Goal: Transaction & Acquisition: Purchase product/service

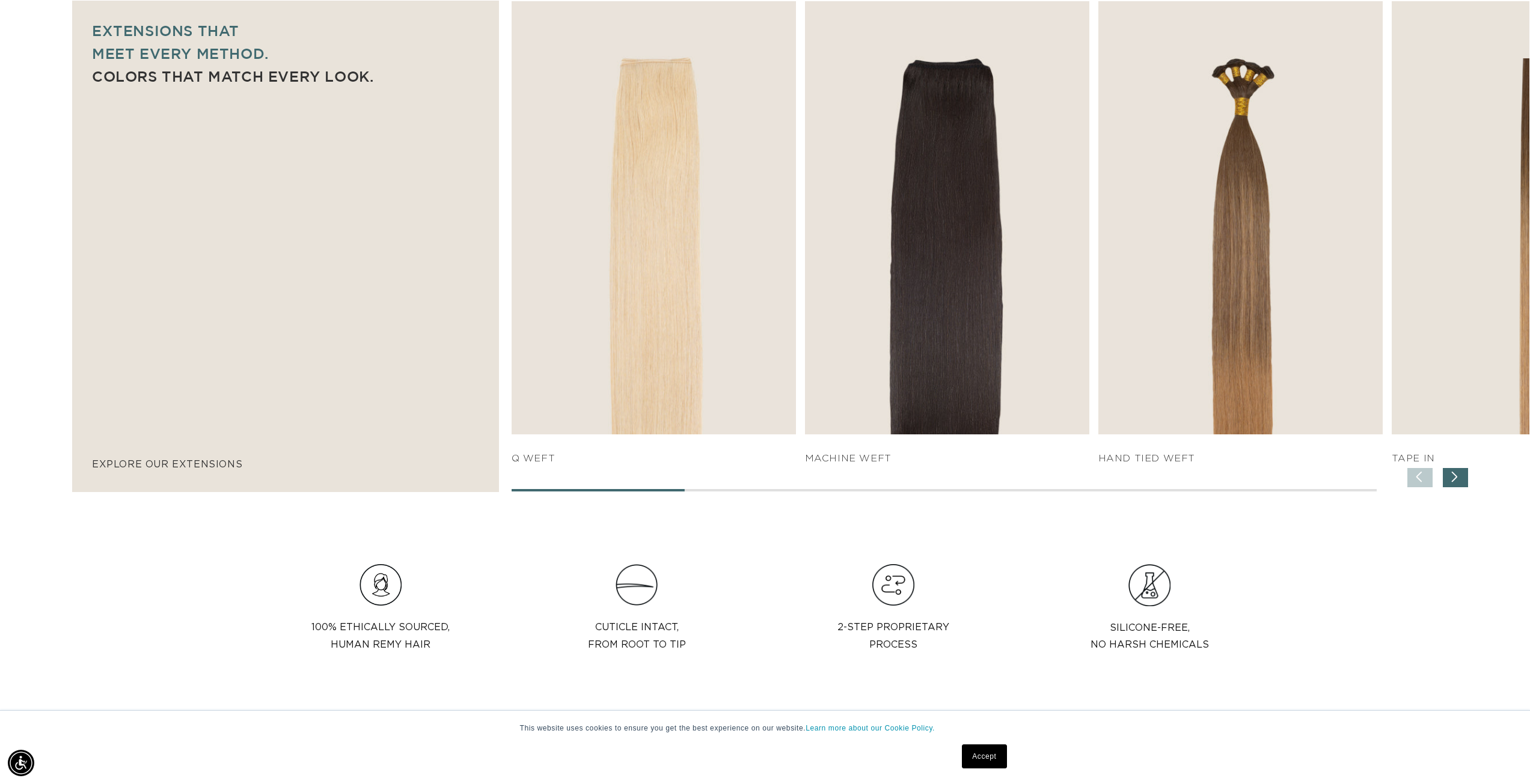
scroll to position [0, 2138]
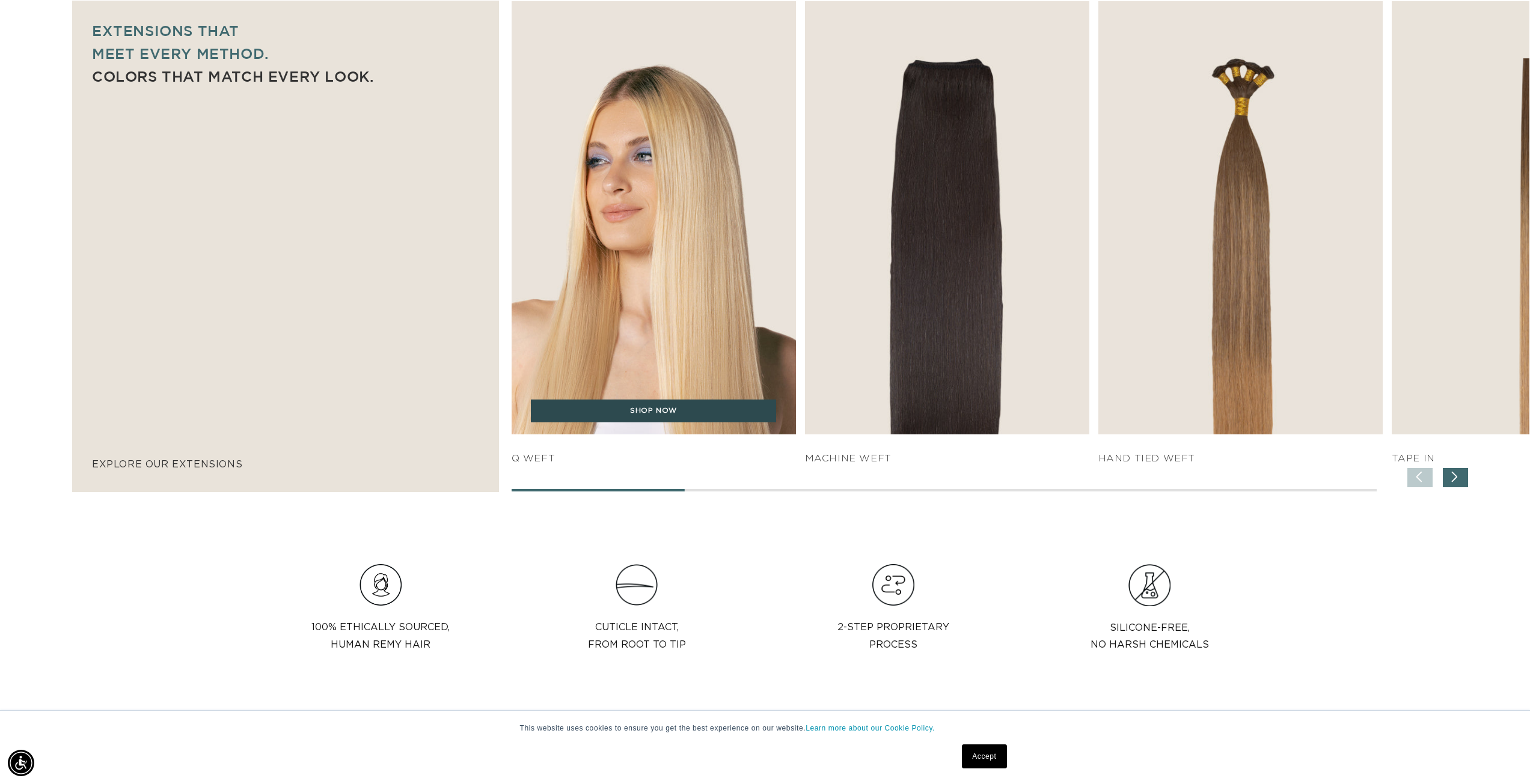
click at [677, 416] on link "SHOP NOW" at bounding box center [654, 411] width 245 height 23
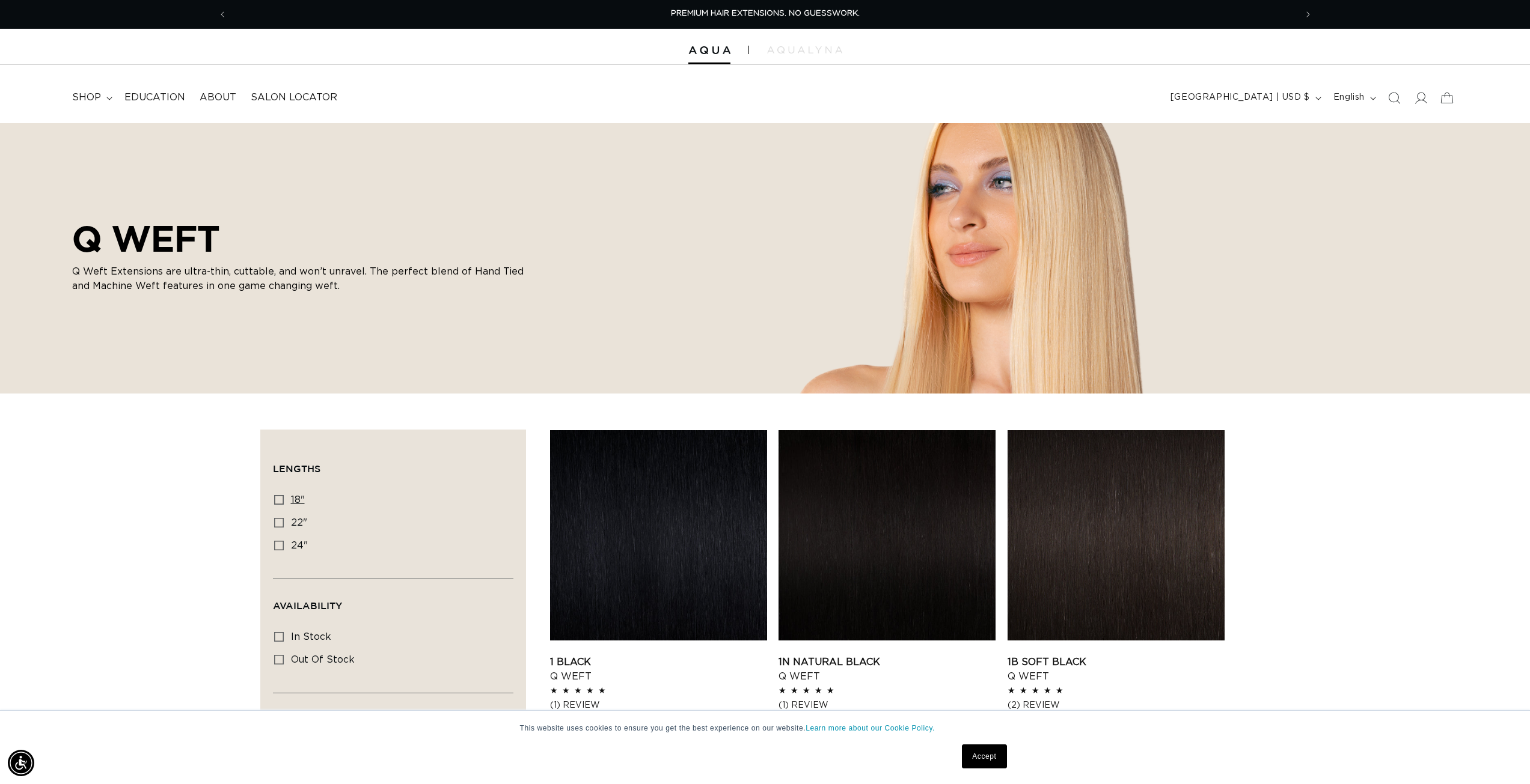
click at [285, 498] on label "18" 18" (5 products)" at bounding box center [389, 501] width 231 height 23
click at [283, 498] on input "18" 18" (5 products)" at bounding box center [278, 499] width 9 height 9
checkbox input "true"
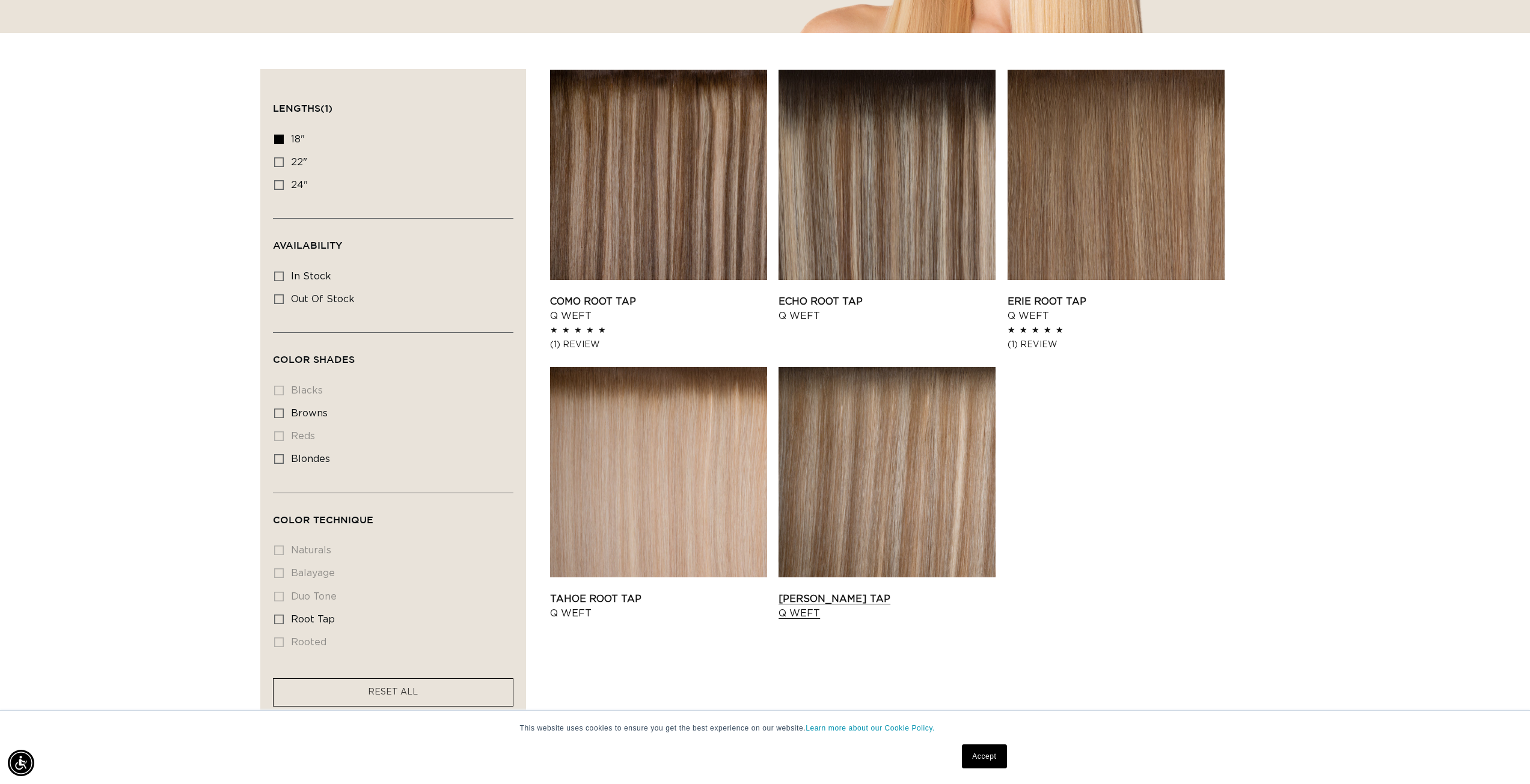
scroll to position [0, 1069]
click at [878, 592] on link "Victoria Root Tap Q Weft" at bounding box center [887, 606] width 217 height 29
click at [847, 592] on link "Victoria Root Tap Q Weft" at bounding box center [887, 606] width 217 height 29
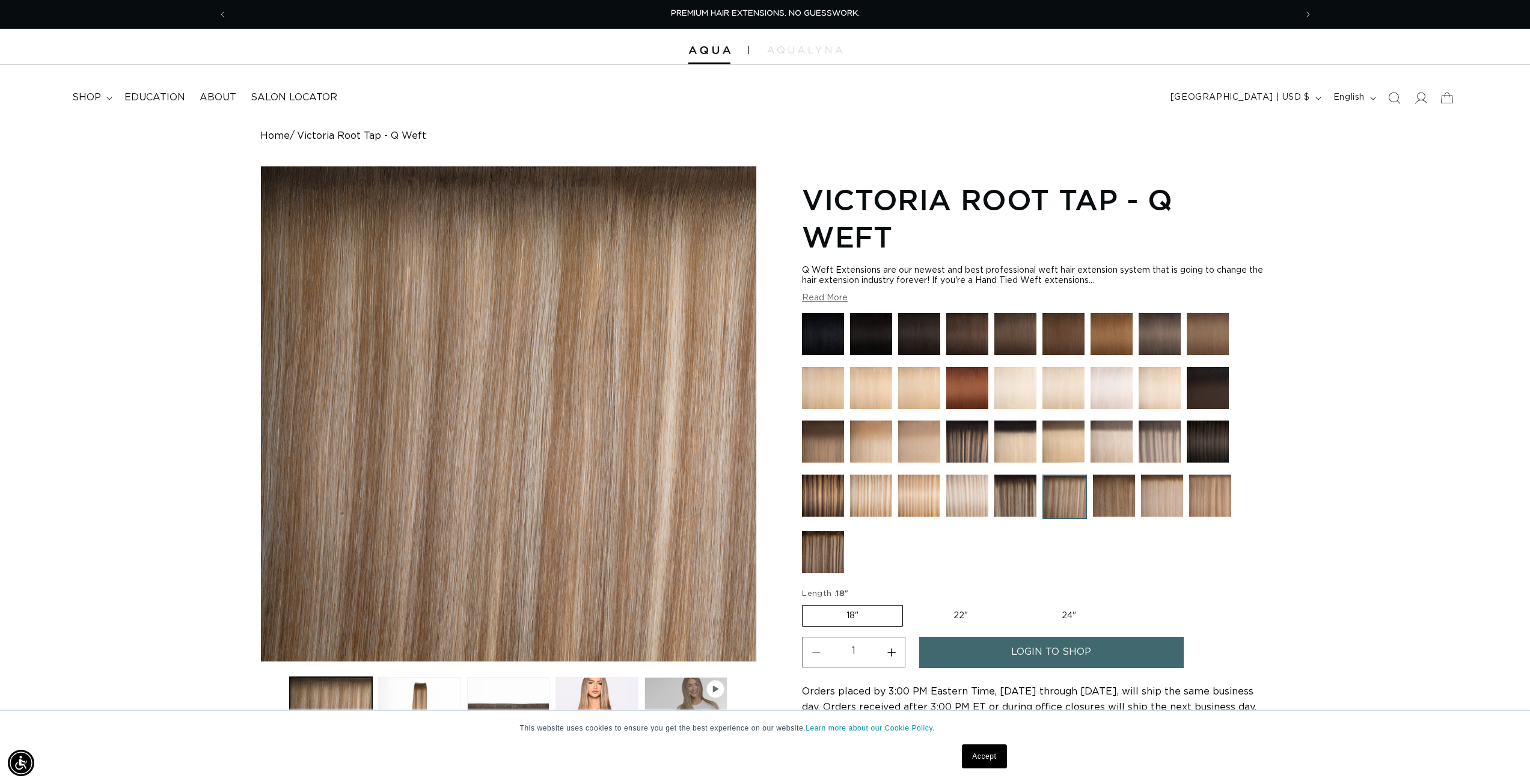
click at [961, 484] on img at bounding box center [967, 496] width 42 height 42
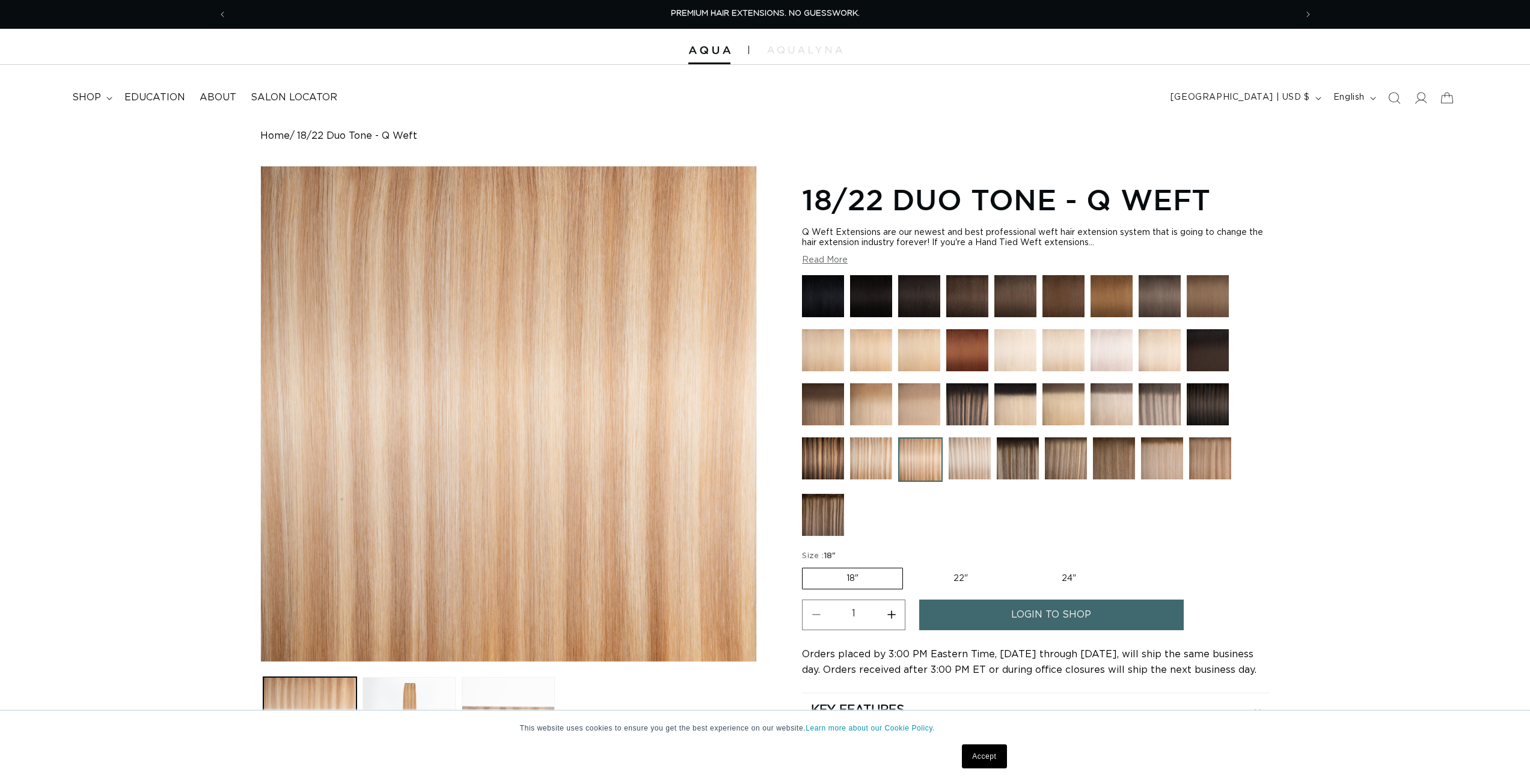
click at [816, 458] on img at bounding box center [823, 458] width 42 height 42
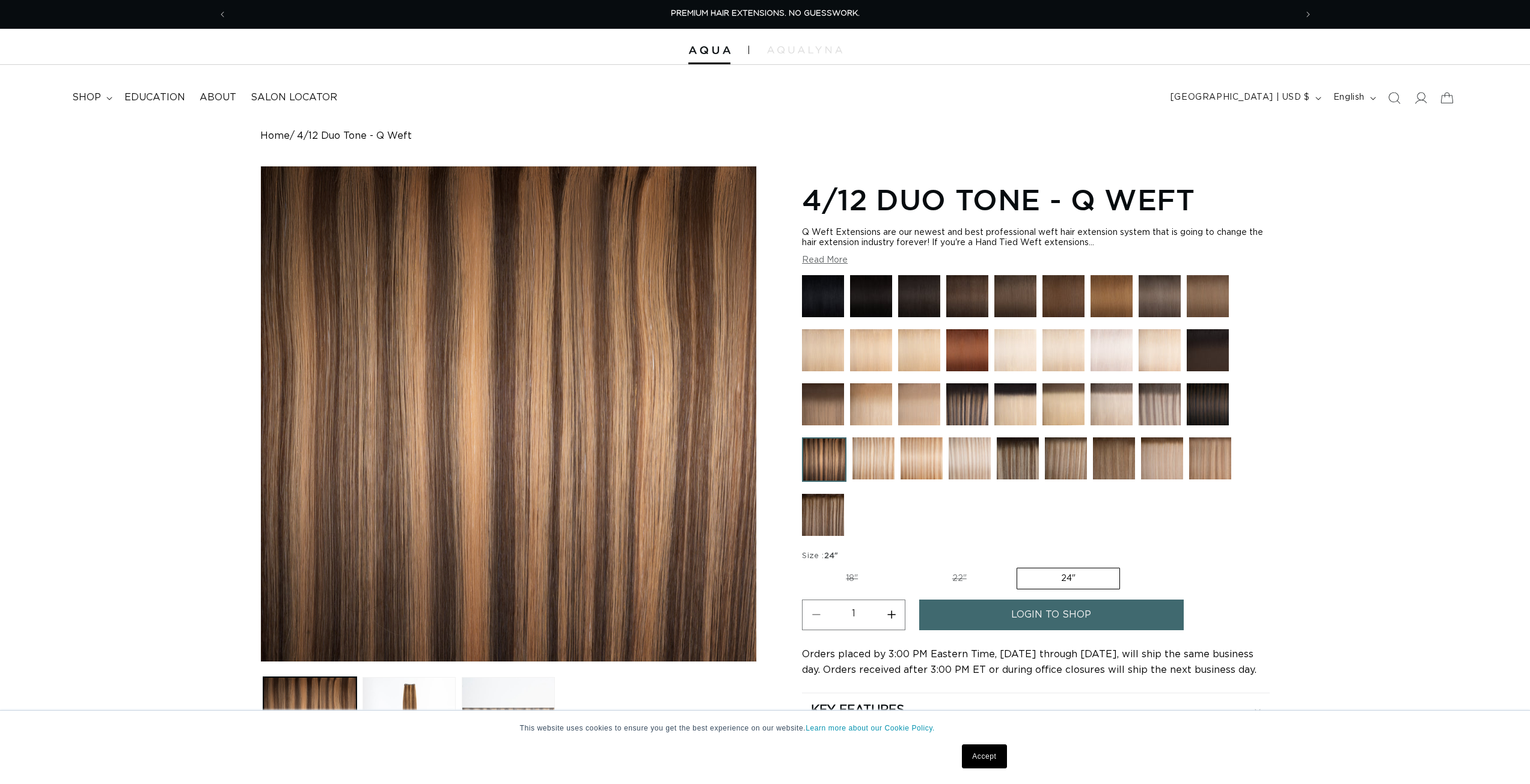
click at [1145, 399] on img at bounding box center [1159, 404] width 42 height 42
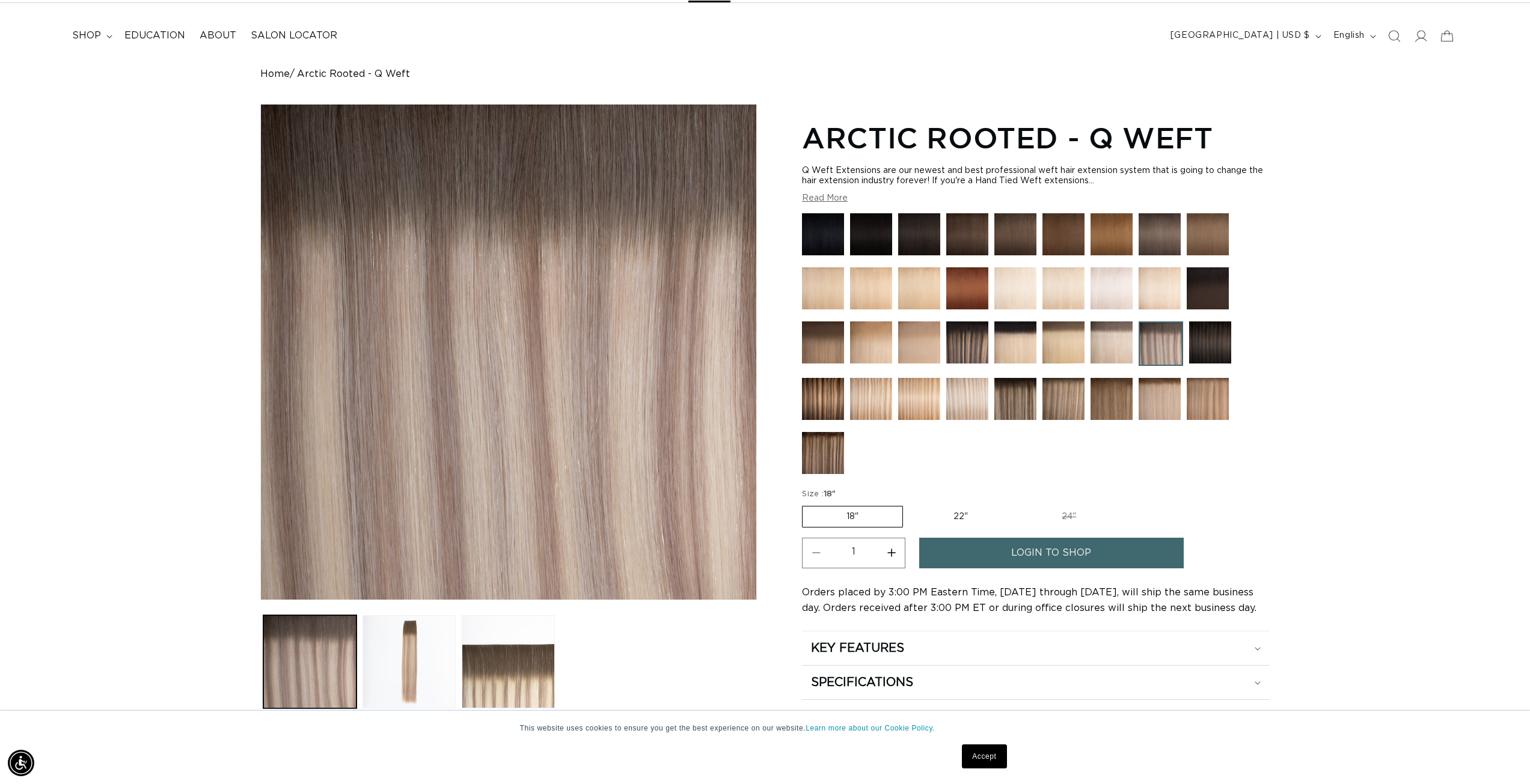
scroll to position [120, 0]
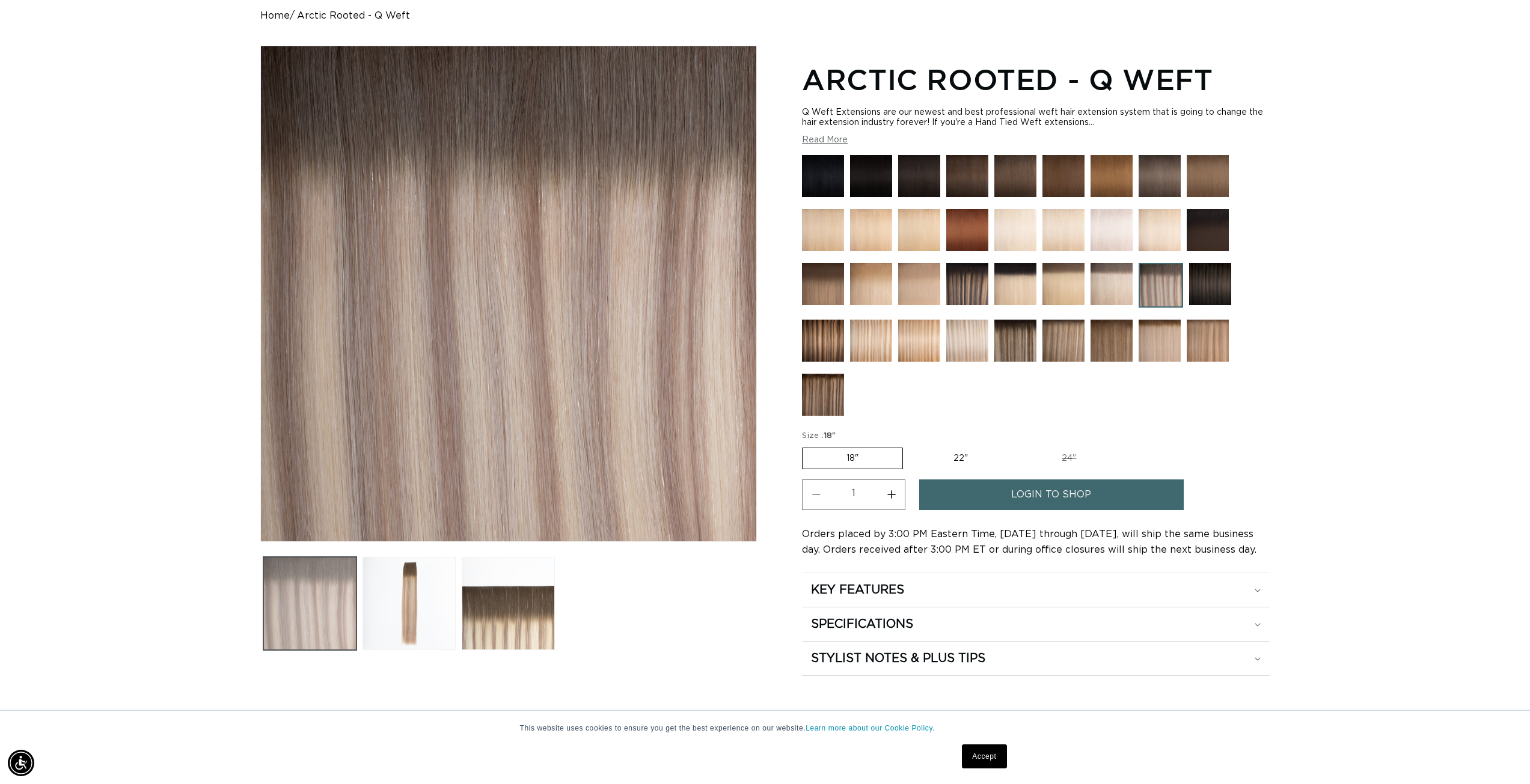
click at [326, 617] on button "Load image 1 in gallery view" at bounding box center [310, 604] width 93 height 93
click at [388, 609] on button "Load image 2 in gallery view" at bounding box center [409, 604] width 93 height 93
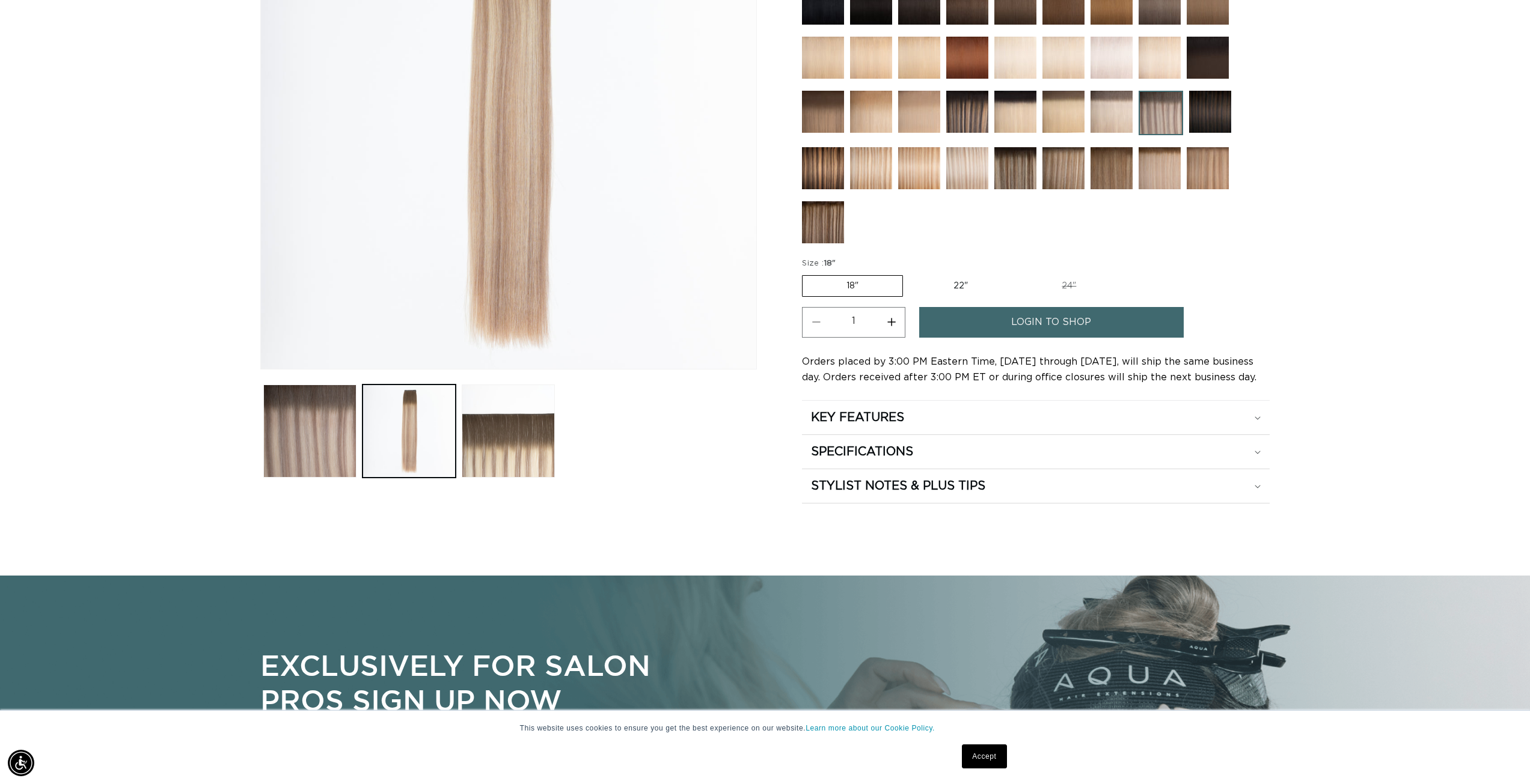
scroll to position [300, 0]
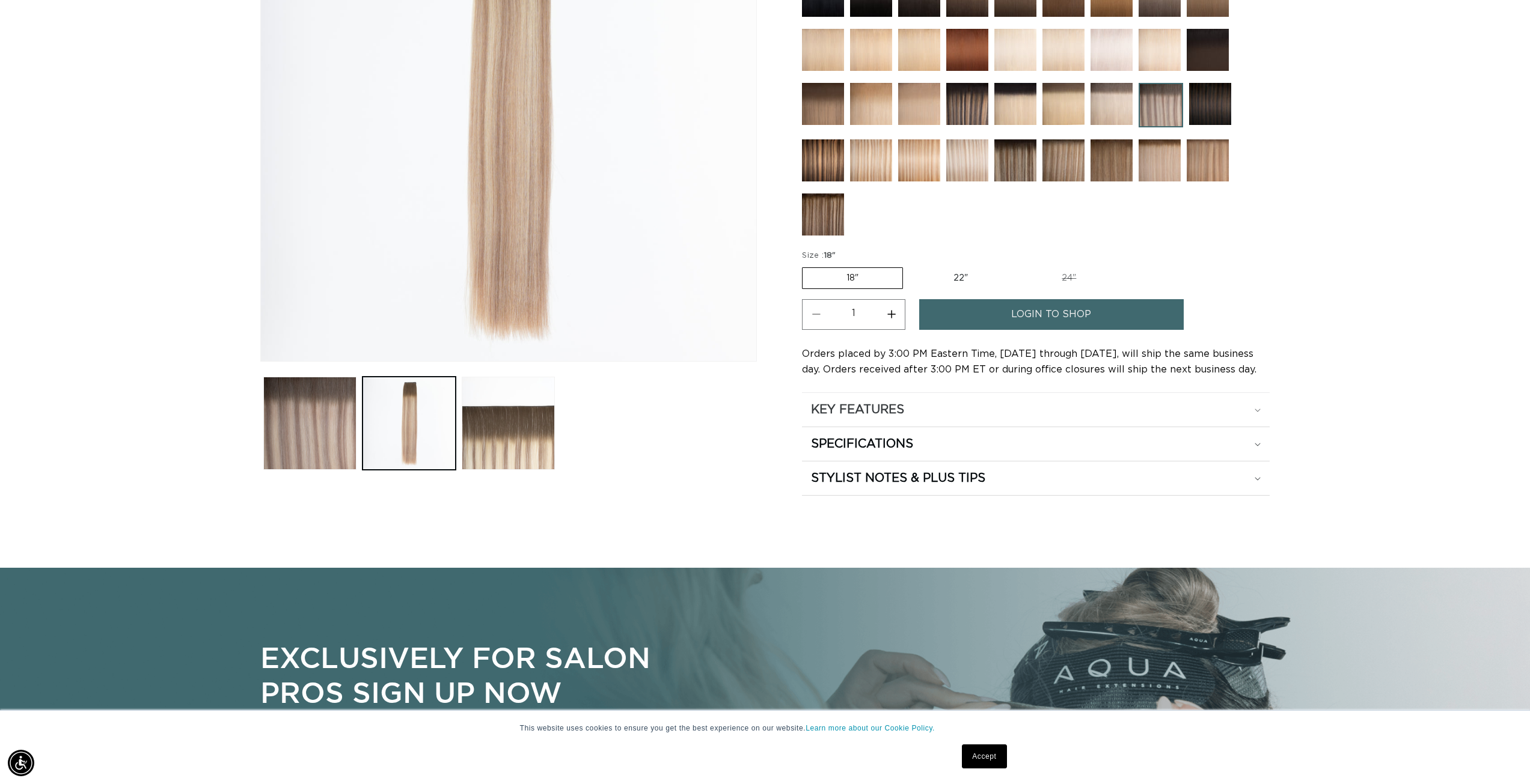
click at [948, 402] on div "KEY FEATURES" at bounding box center [1035, 410] width 449 height 16
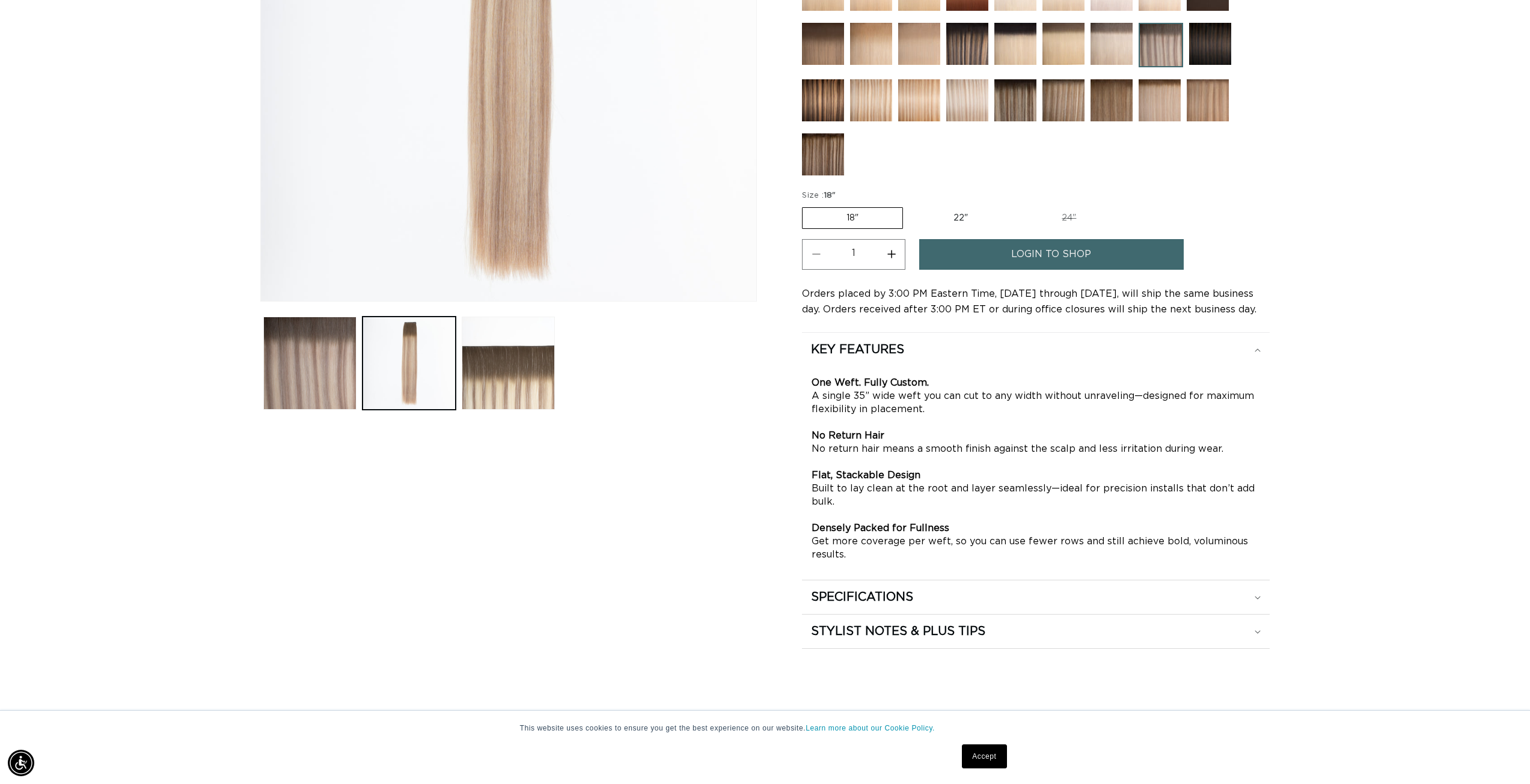
scroll to position [0, 2138]
click at [993, 596] on div "SPECIFICATIONS" at bounding box center [1035, 597] width 449 height 16
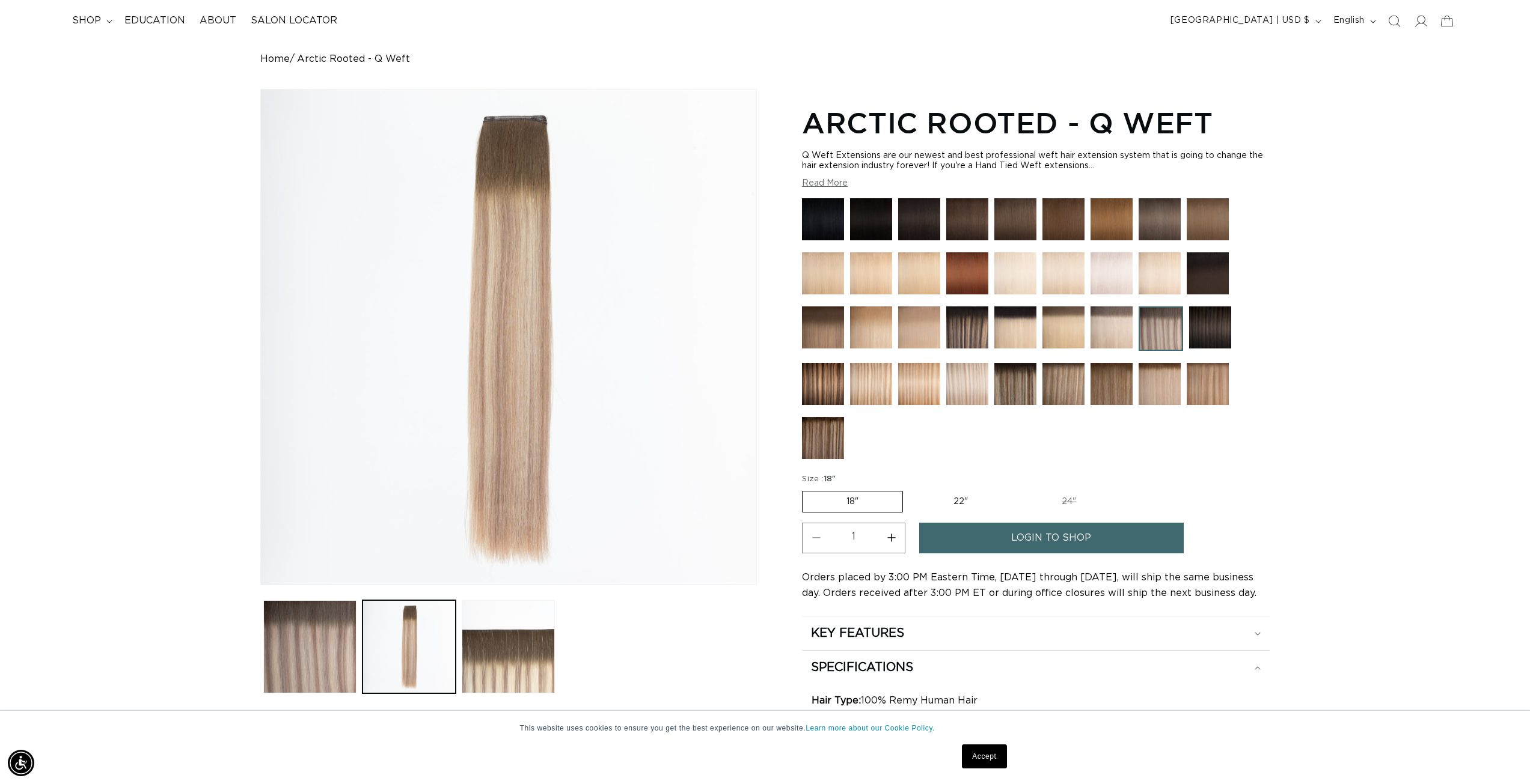
scroll to position [0, 0]
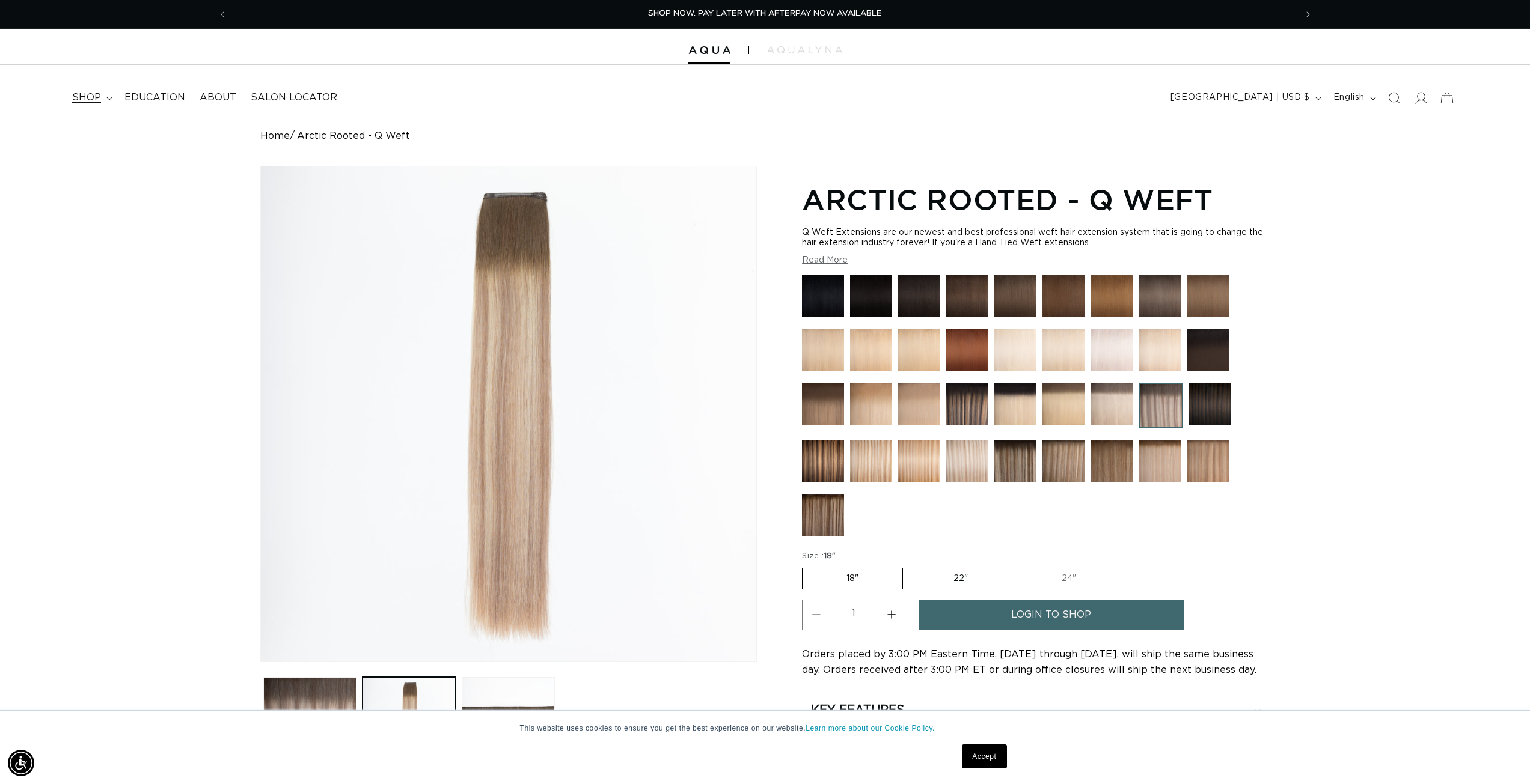
click at [91, 94] on span "shop" at bounding box center [87, 97] width 29 height 13
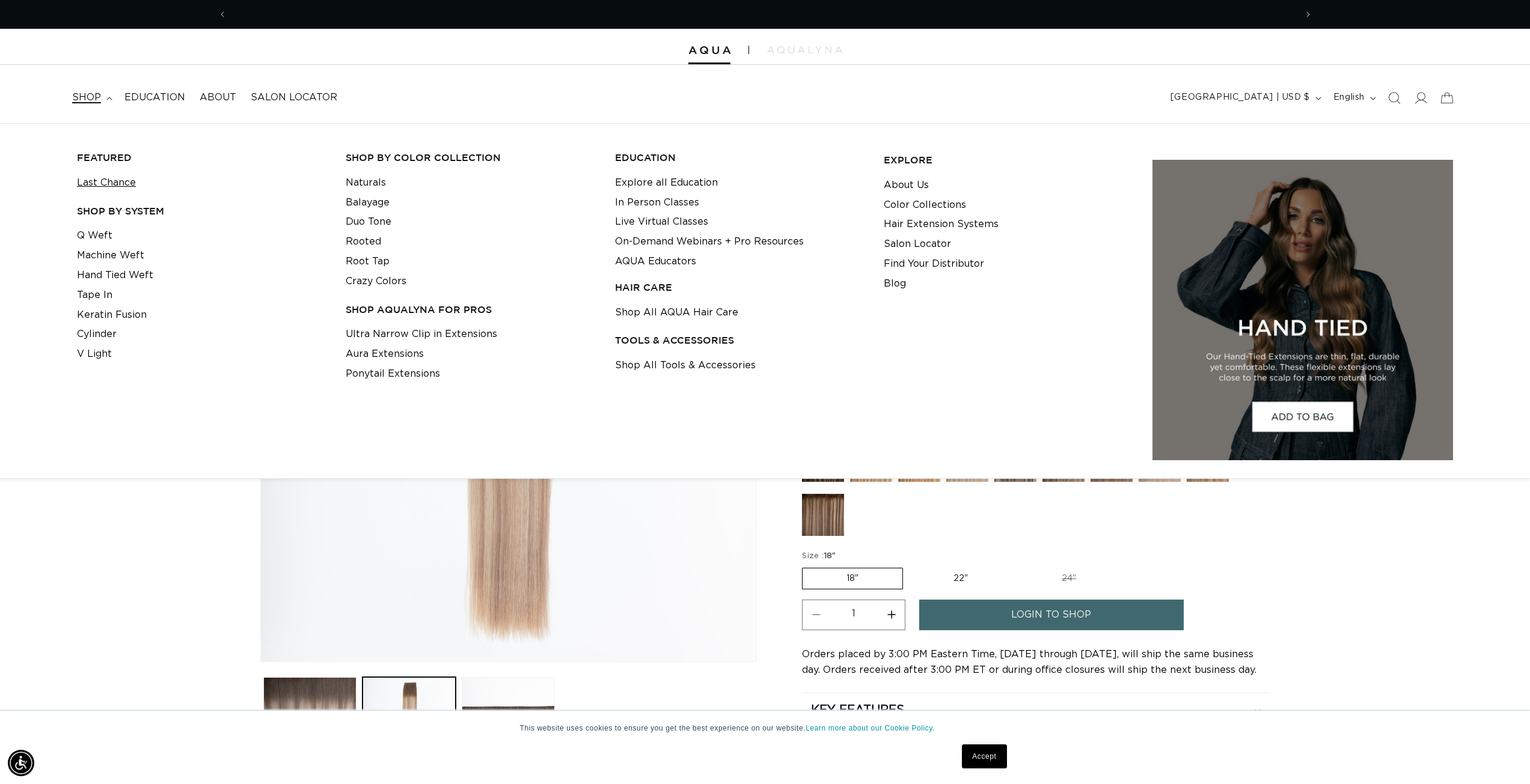
scroll to position [0, 2138]
click at [128, 260] on link "Machine Weft" at bounding box center [110, 256] width 67 height 20
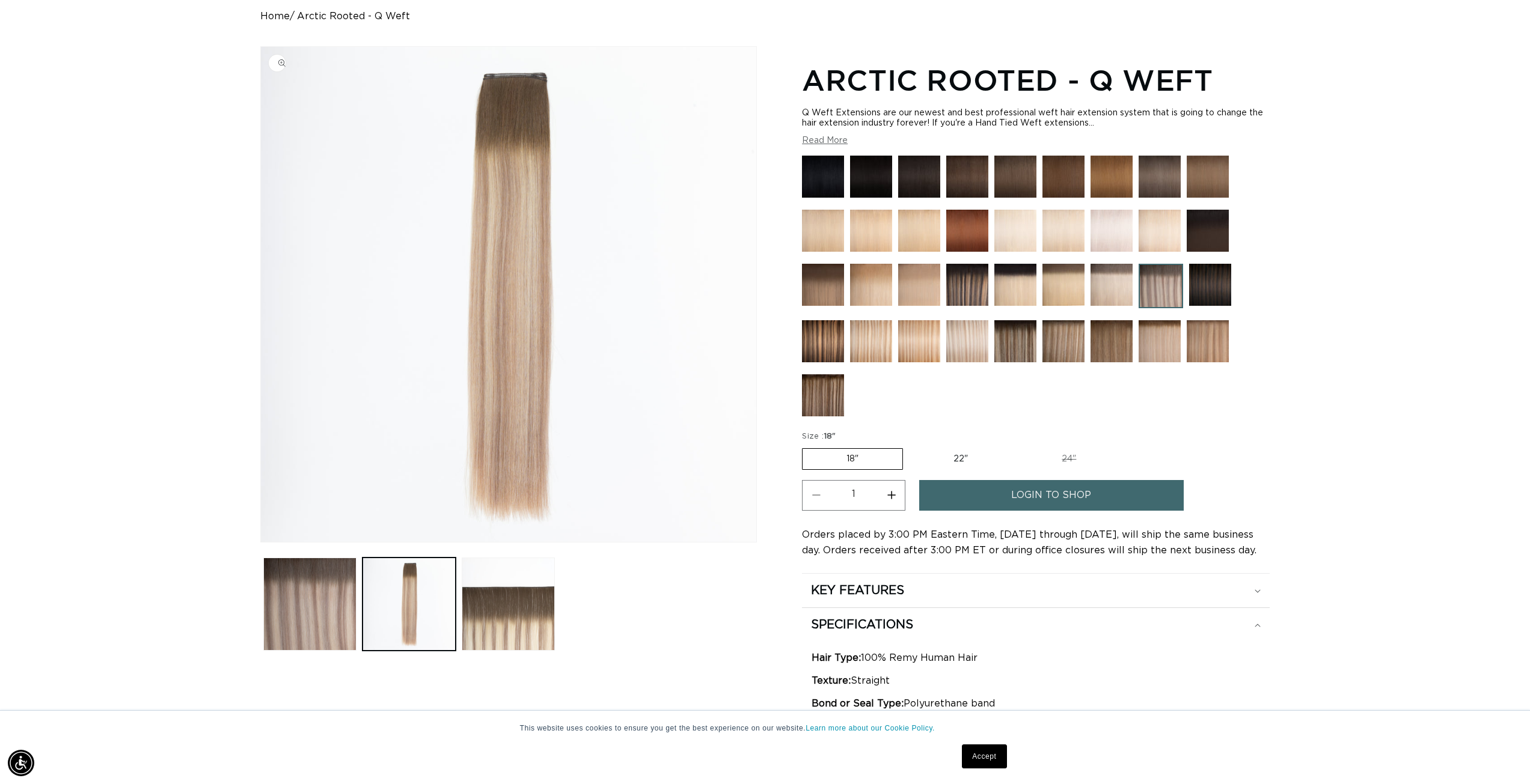
scroll to position [120, 0]
drag, startPoint x: 429, startPoint y: 596, endPoint x: 436, endPoint y: 366, distance: 230.1
click at [429, 594] on button "Load image 2 in gallery view" at bounding box center [409, 604] width 93 height 93
click at [500, 76] on img "Gallery Viewer" at bounding box center [509, 294] width 495 height 495
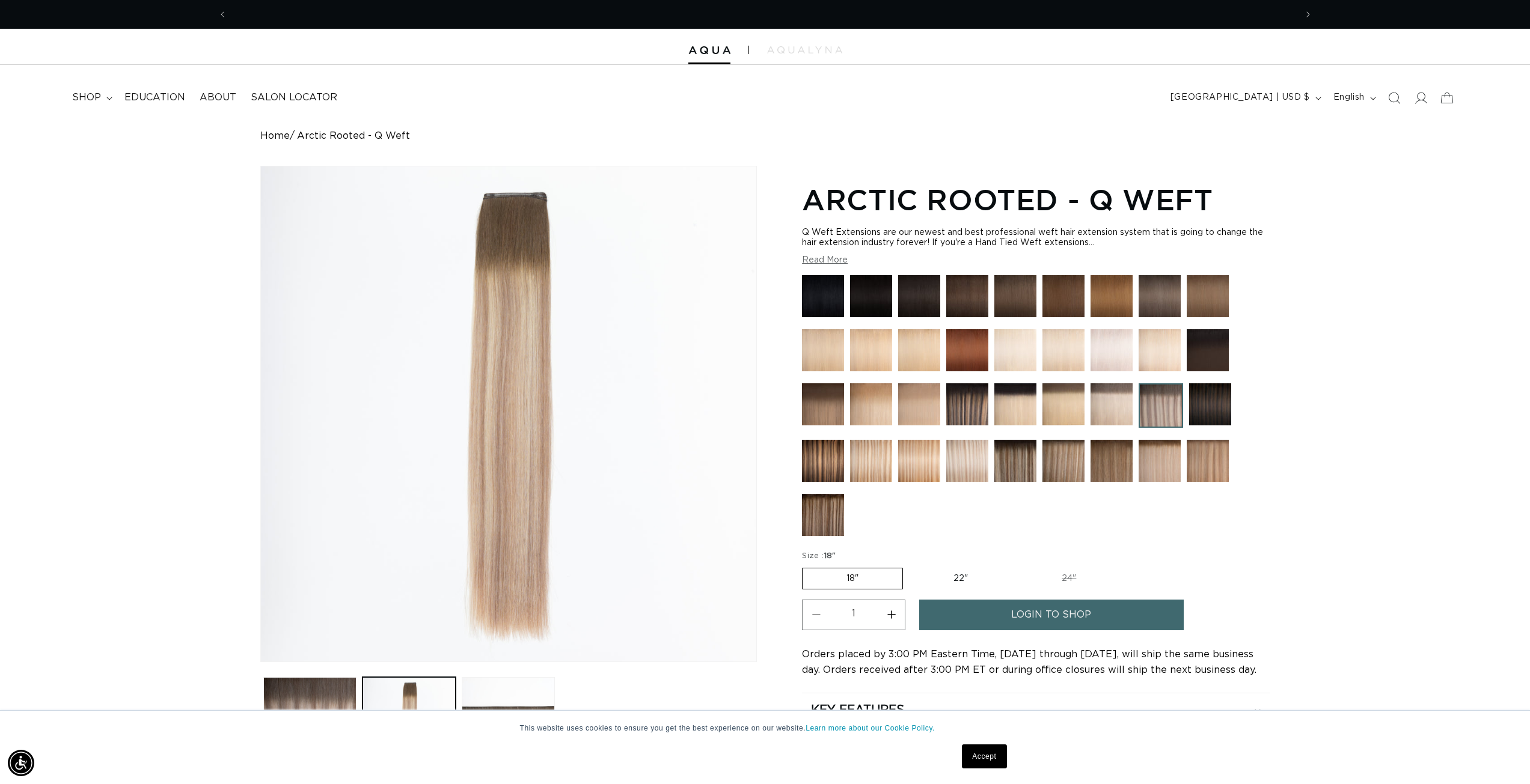
scroll to position [0, 2138]
click at [496, 189] on img "Gallery Viewer" at bounding box center [509, 414] width 495 height 495
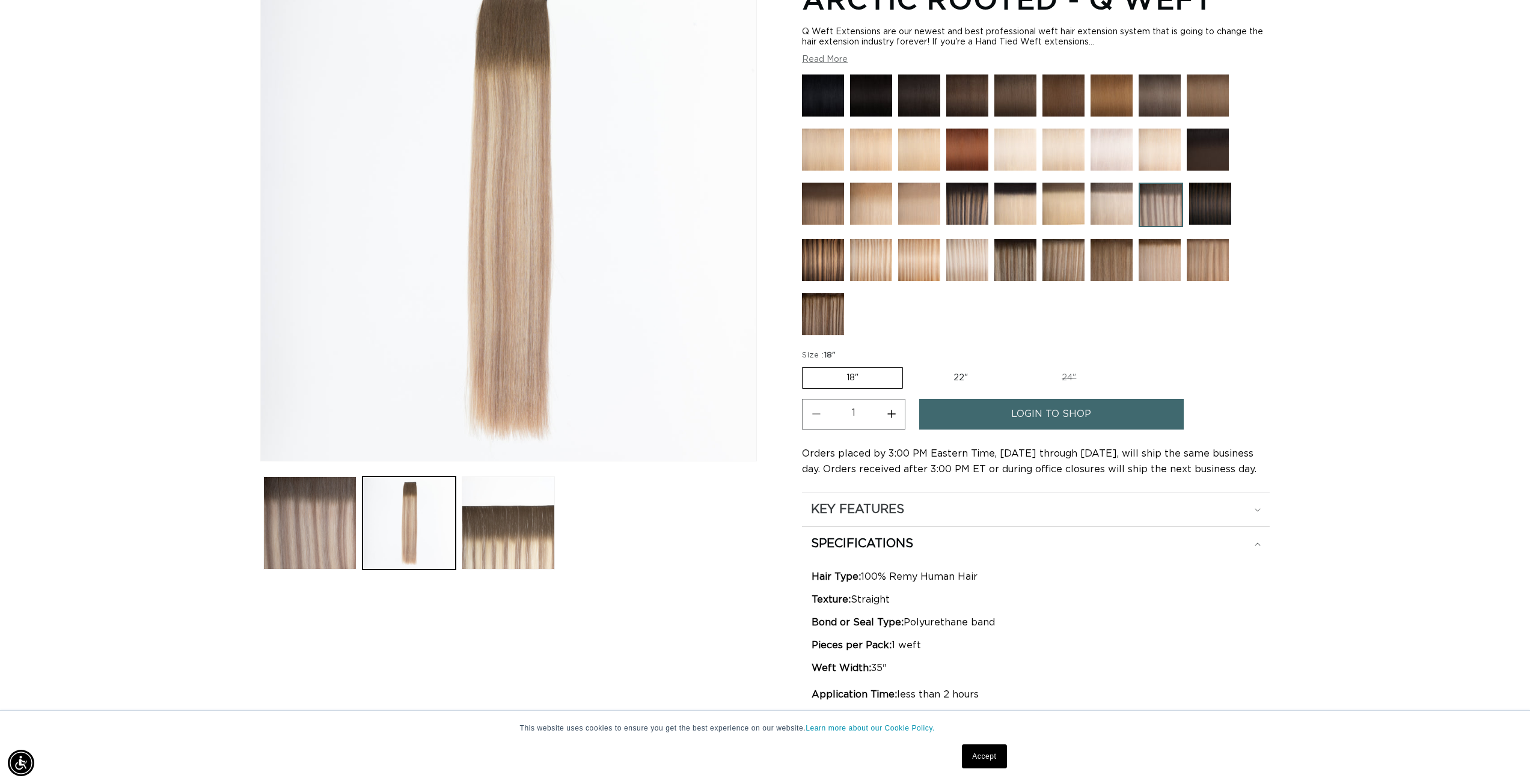
scroll to position [300, 0]
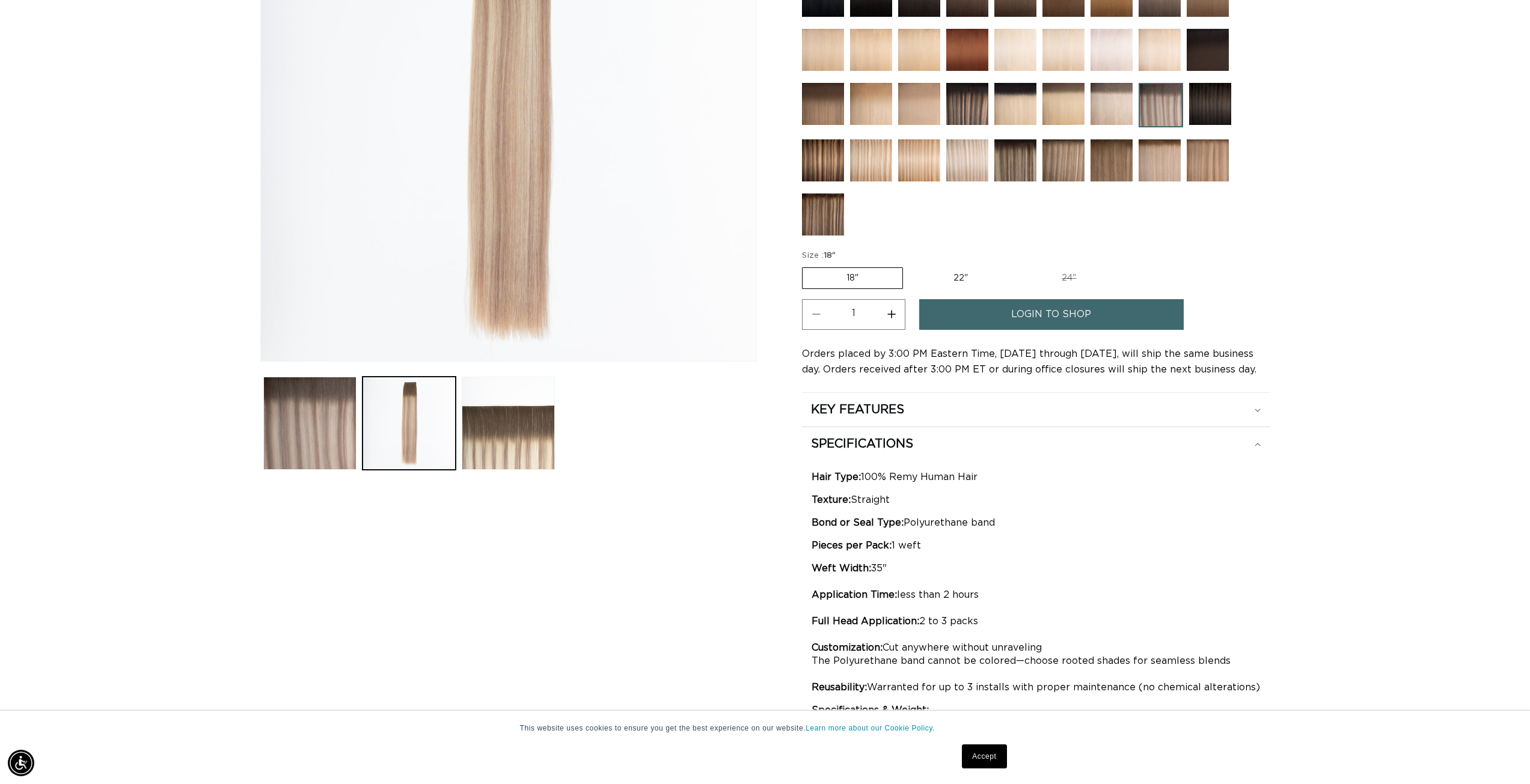
drag, startPoint x: 894, startPoint y: 310, endPoint x: 906, endPoint y: 320, distance: 15.6
click at [894, 310] on button "Increase quantity for Arctic Rooted - Q Weft" at bounding box center [891, 314] width 27 height 31
type input "2"
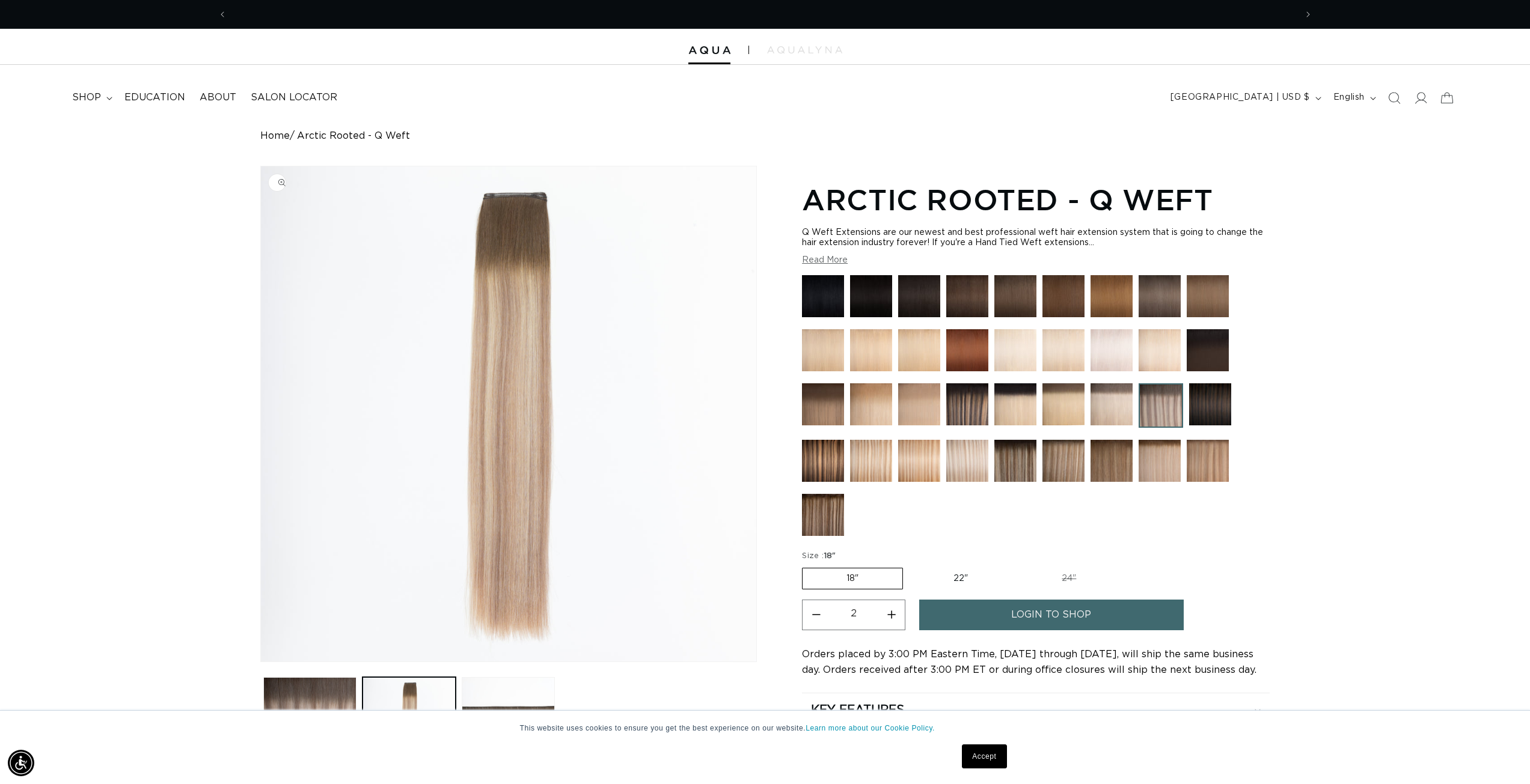
scroll to position [0, 2138]
click at [1016, 467] on img at bounding box center [1015, 460] width 42 height 42
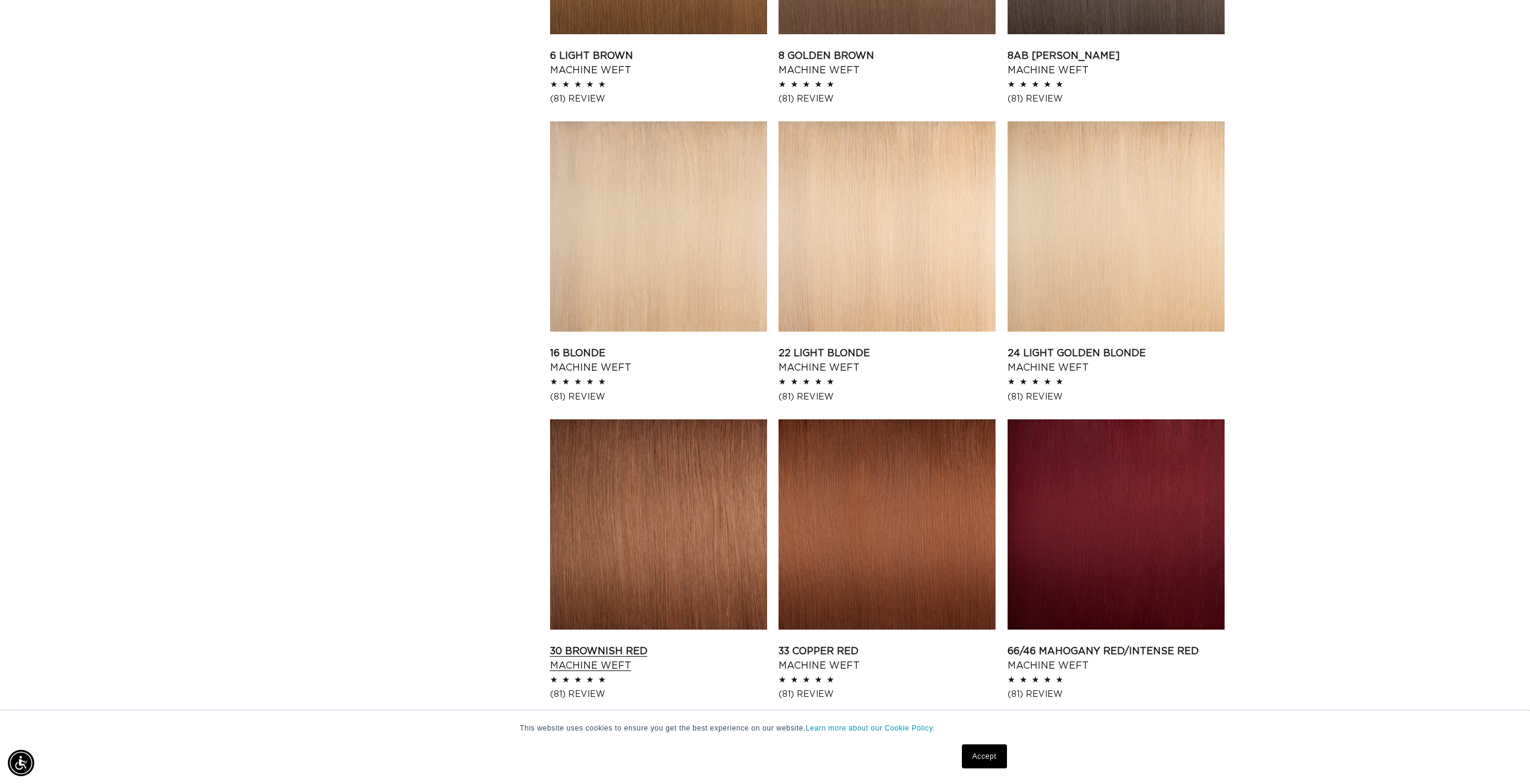
scroll to position [0, 2138]
click at [698, 346] on link "16 Blonde Machine Weft" at bounding box center [658, 361] width 217 height 29
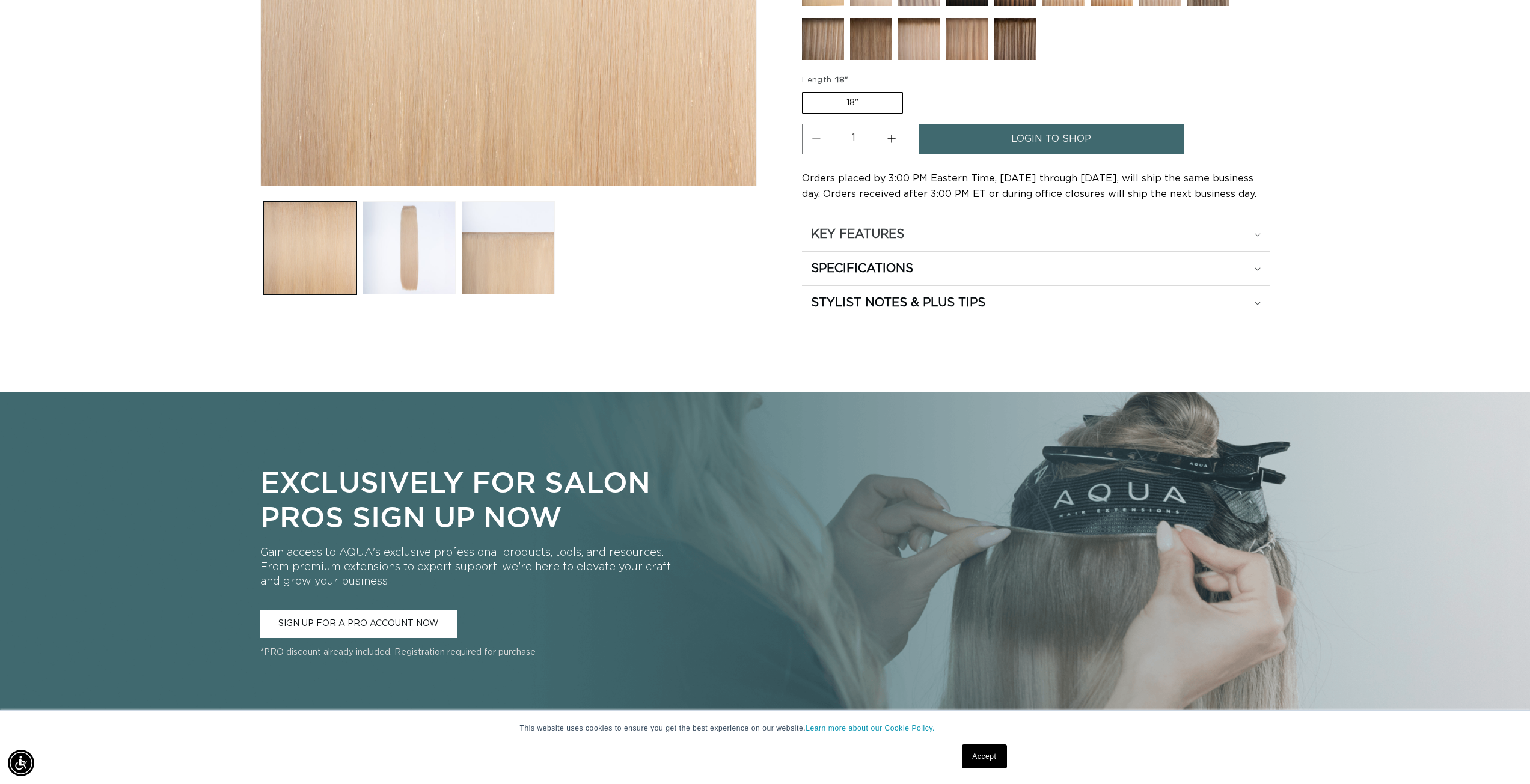
scroll to position [481, 0]
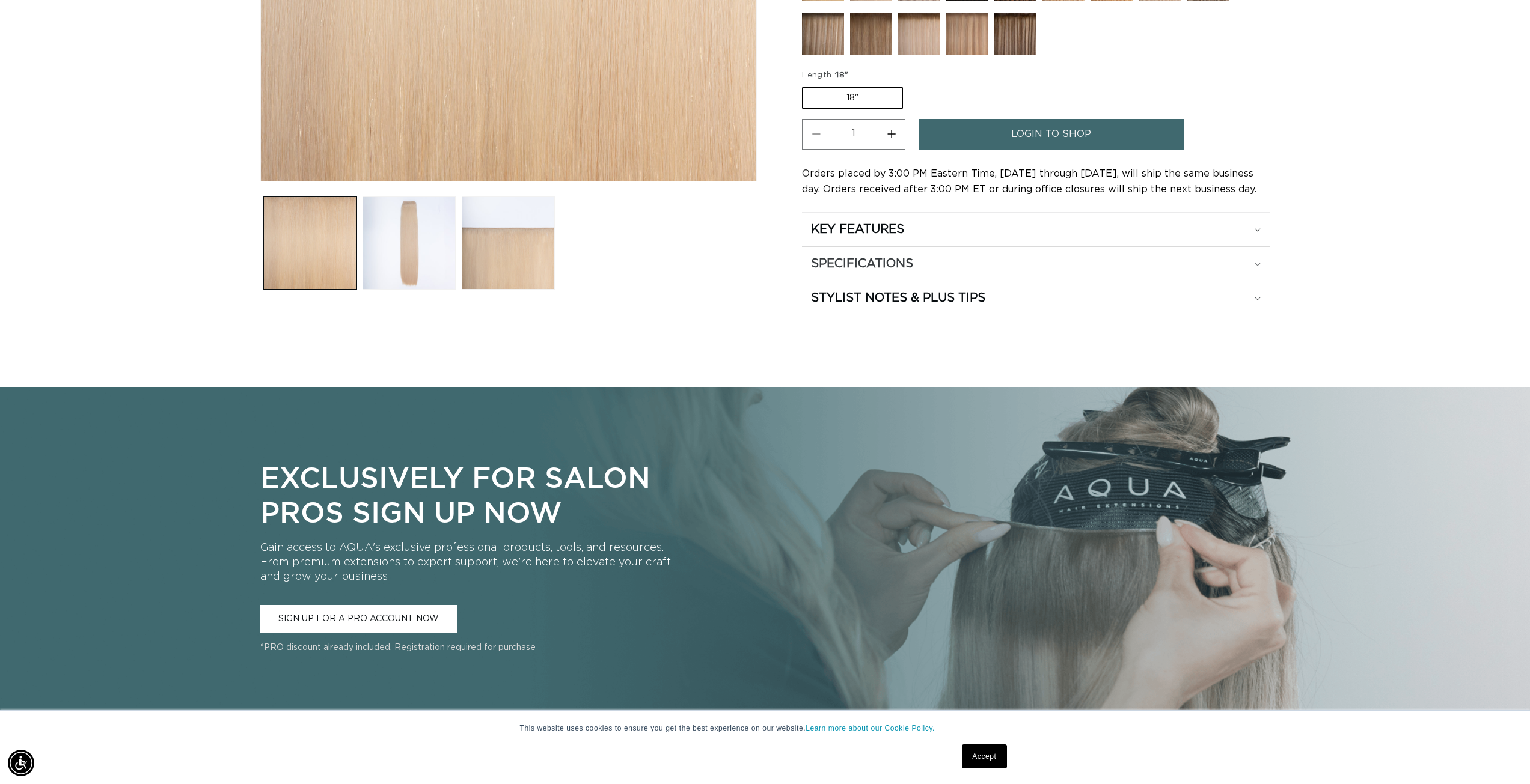
click at [1062, 273] on summary "SPECIFICATIONS" at bounding box center [1036, 264] width 468 height 34
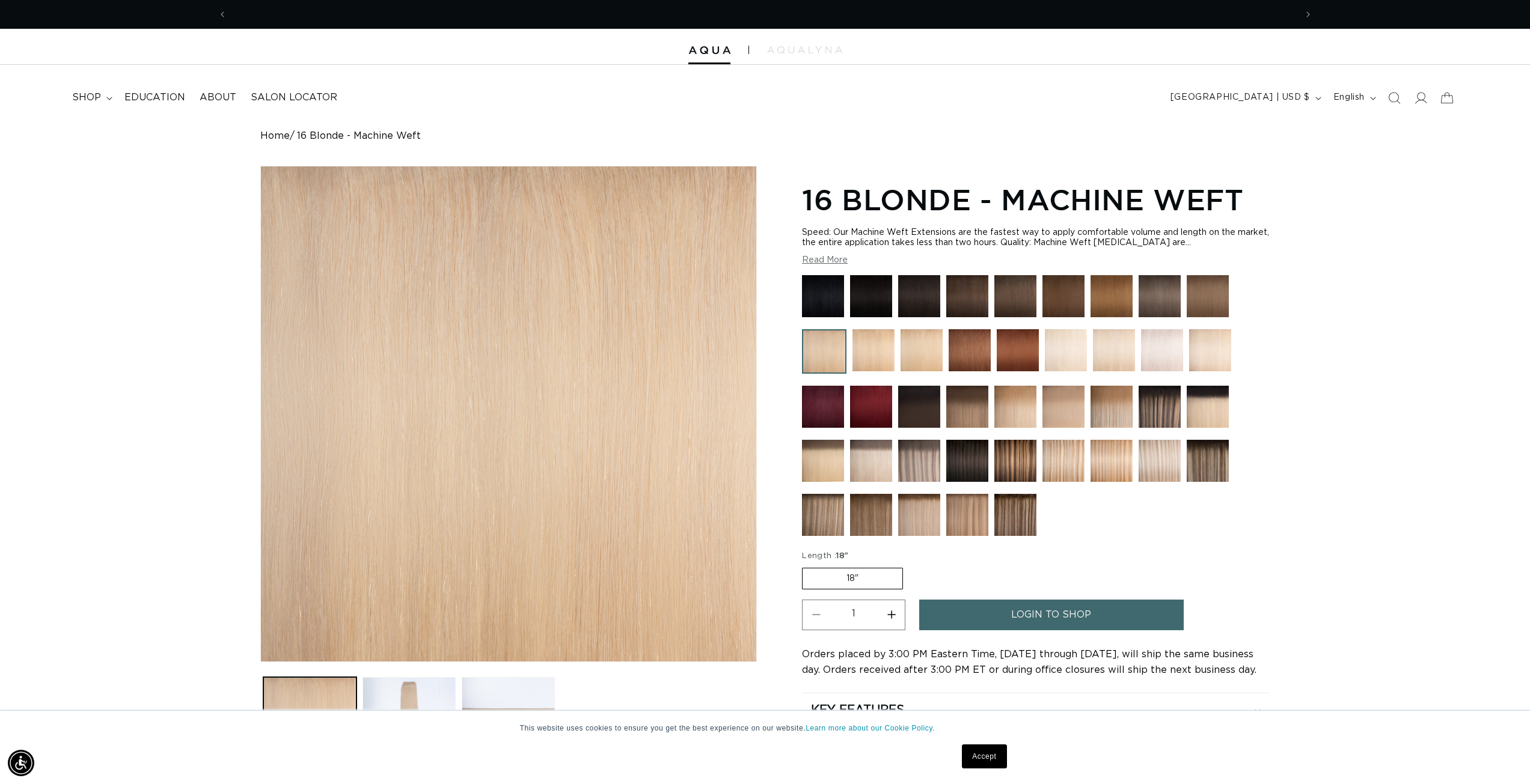
scroll to position [0, 0]
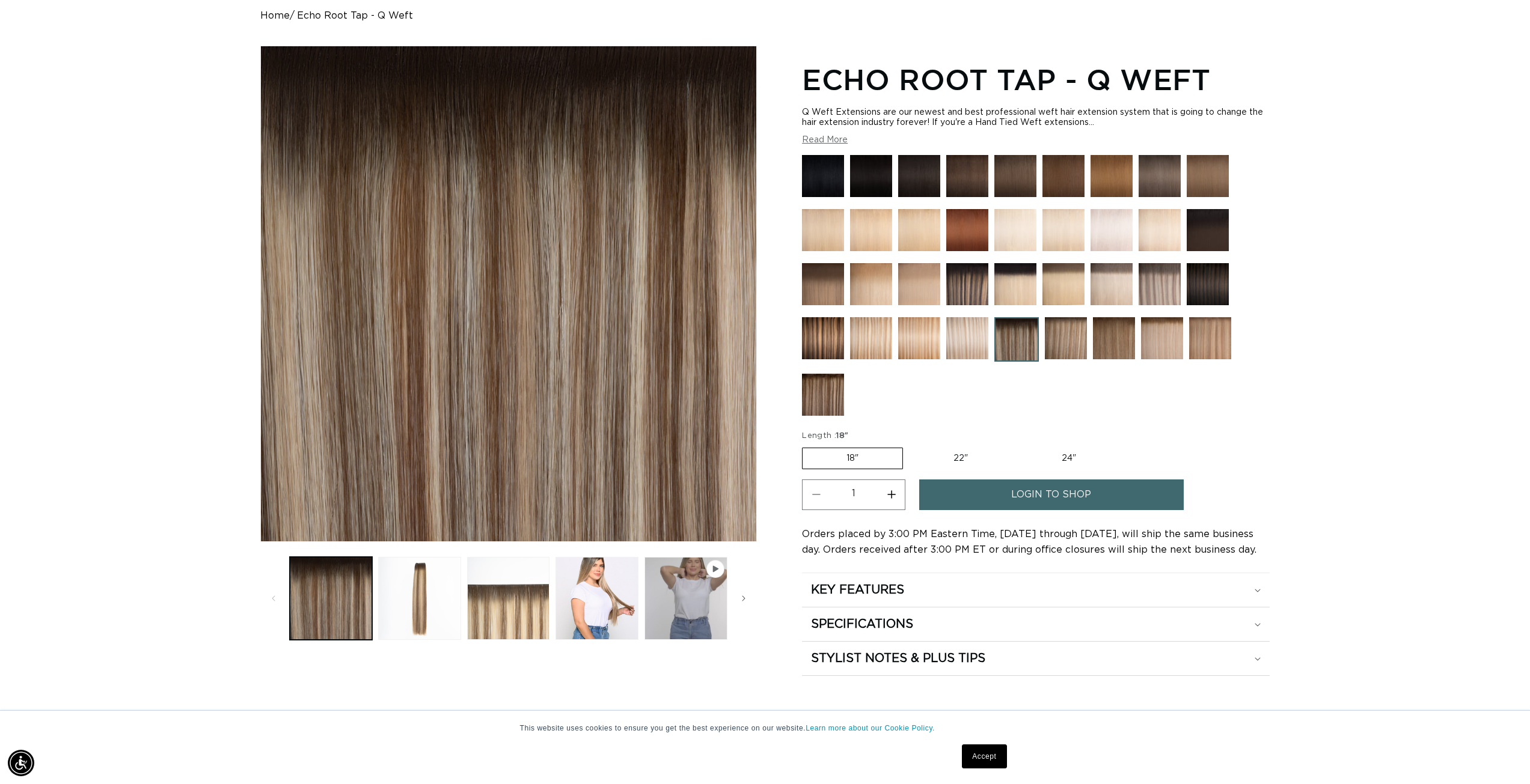
scroll to position [0, 1069]
click at [535, 616] on button "Load image 3 in gallery view" at bounding box center [509, 599] width 83 height 83
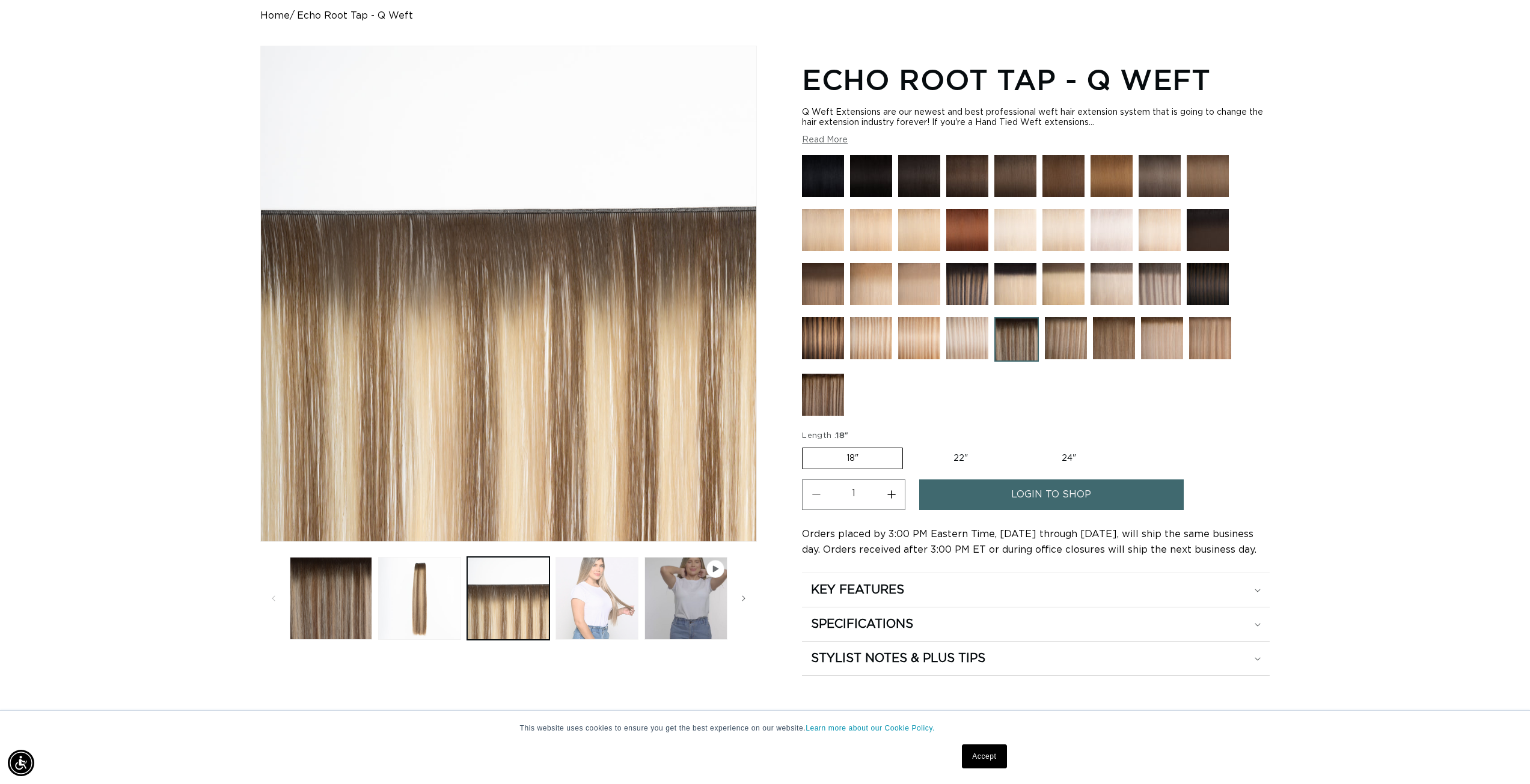
click at [583, 606] on button "Load image 4 in gallery view" at bounding box center [597, 599] width 83 height 83
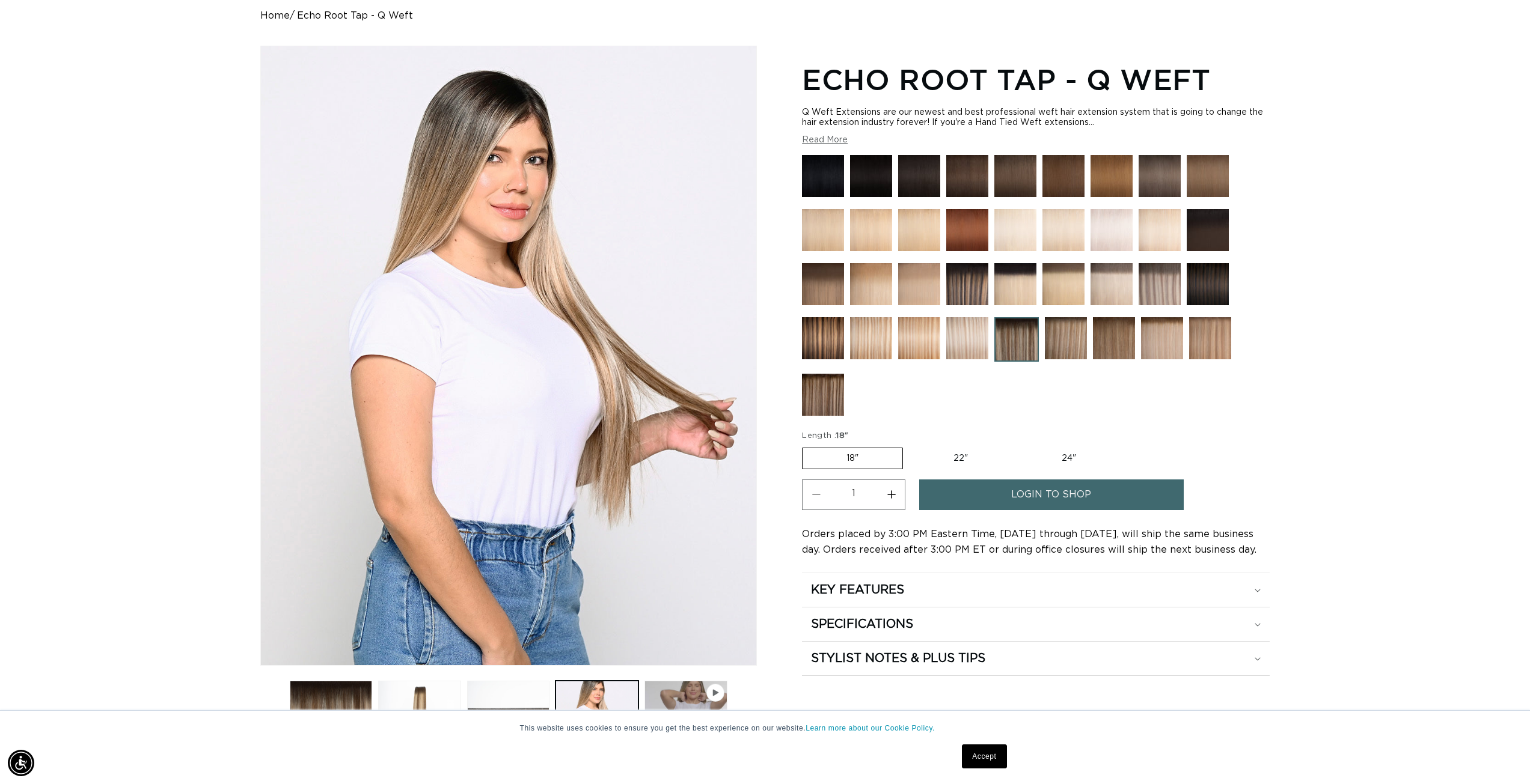
scroll to position [0, 0]
click at [1173, 290] on img at bounding box center [1159, 284] width 42 height 42
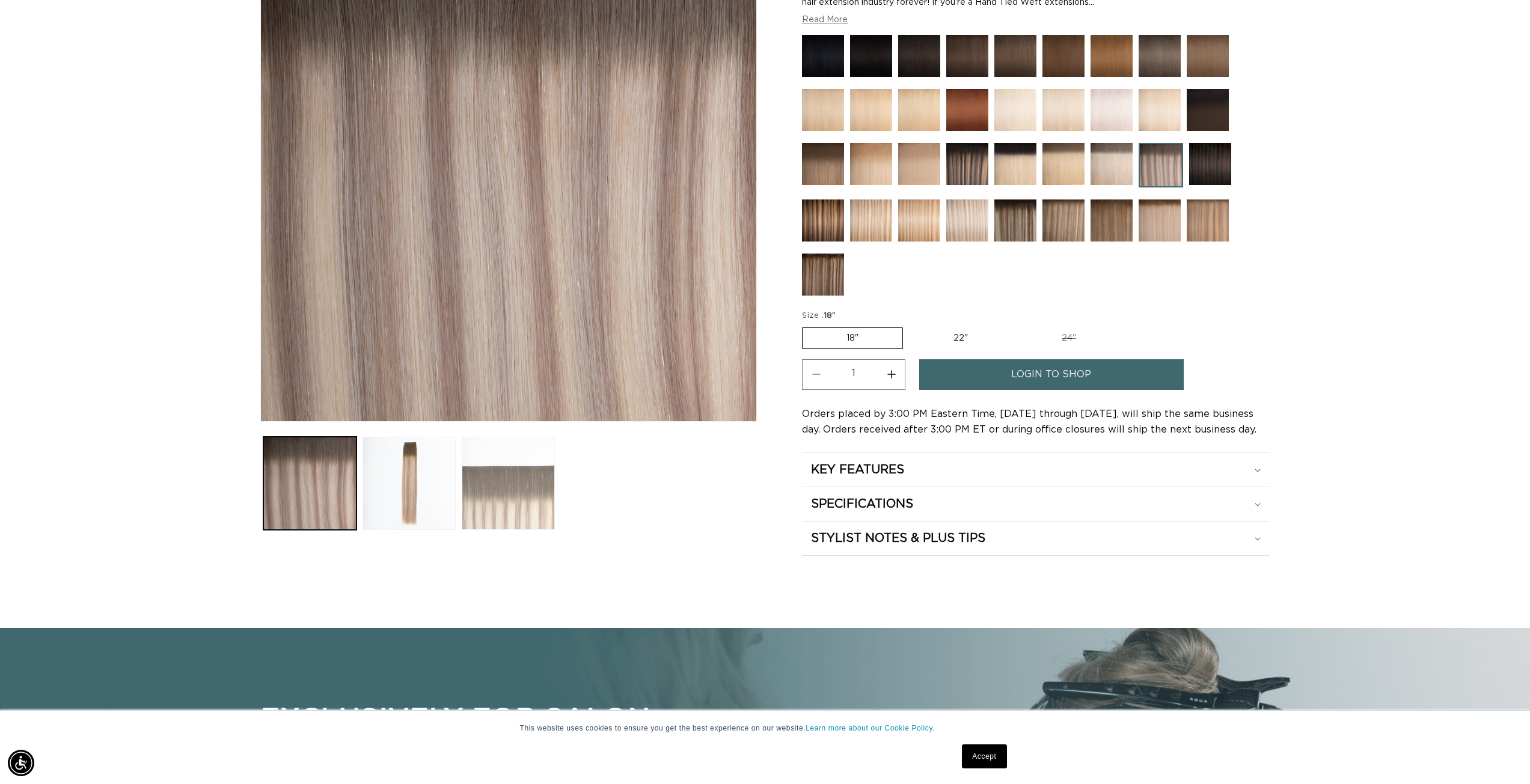
click at [509, 514] on button "Load image 3 in gallery view" at bounding box center [509, 483] width 93 height 93
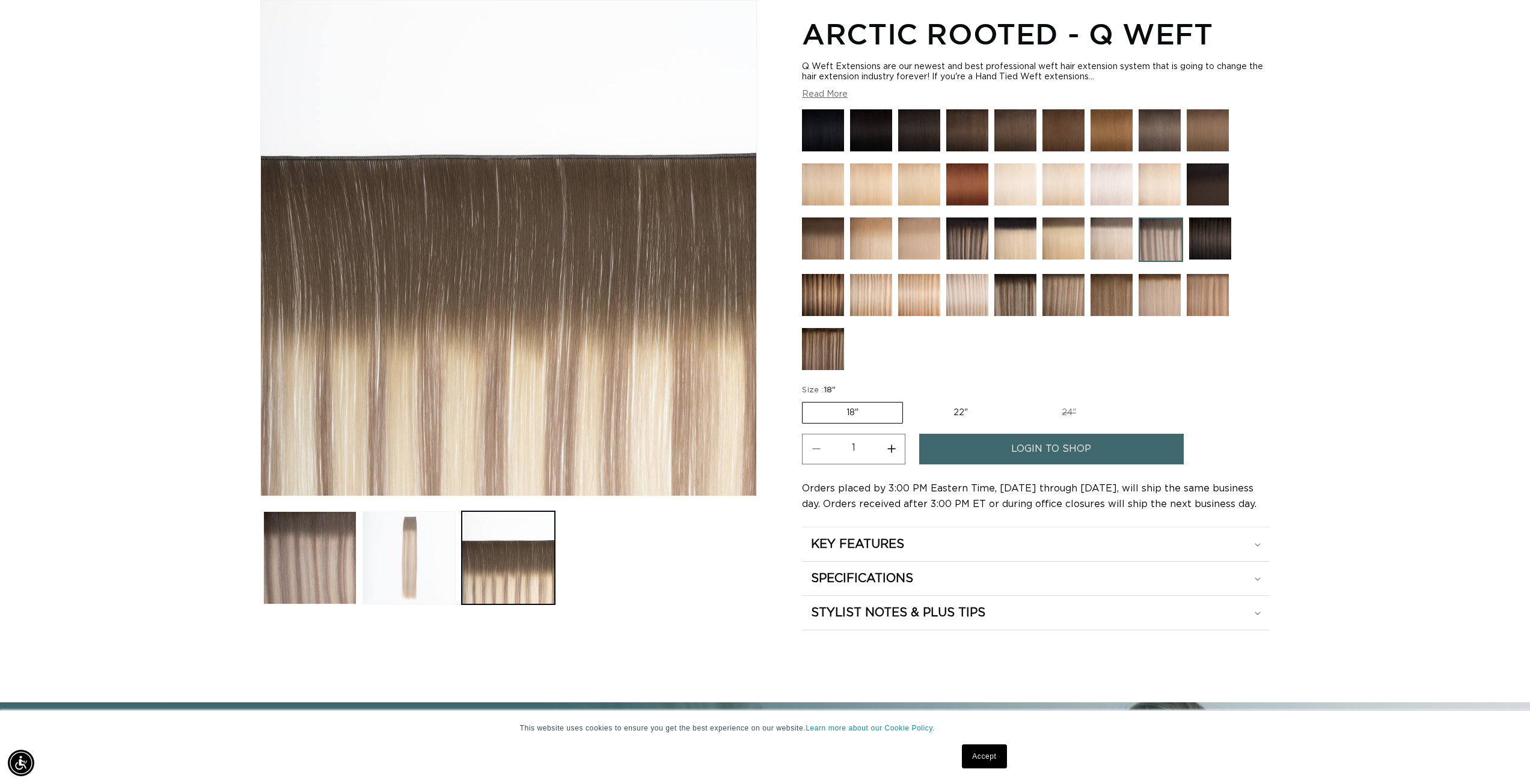
scroll to position [0, 1069]
click at [417, 539] on button "Load image 2 in gallery view" at bounding box center [409, 558] width 93 height 93
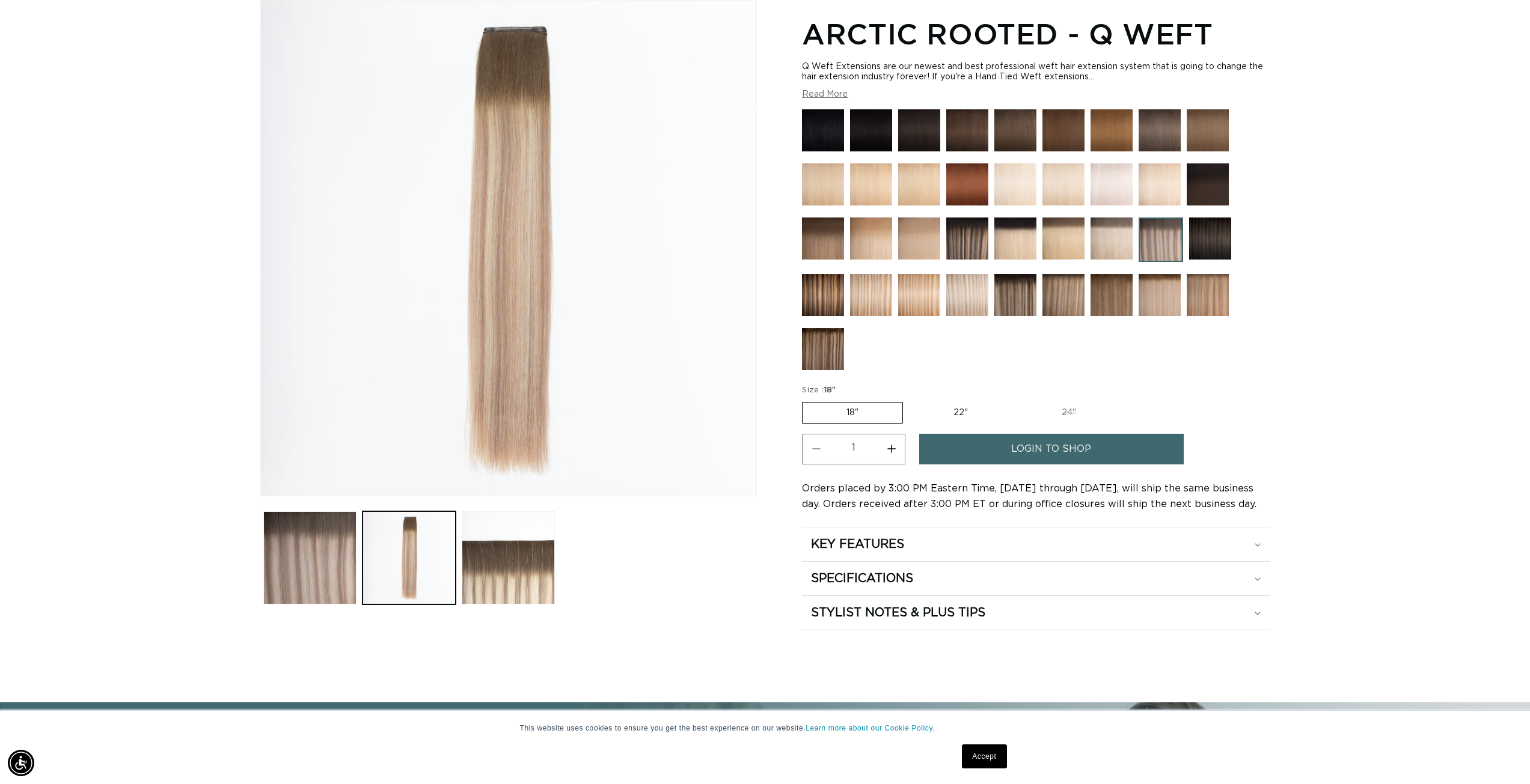
click at [1072, 300] on img at bounding box center [1063, 295] width 42 height 42
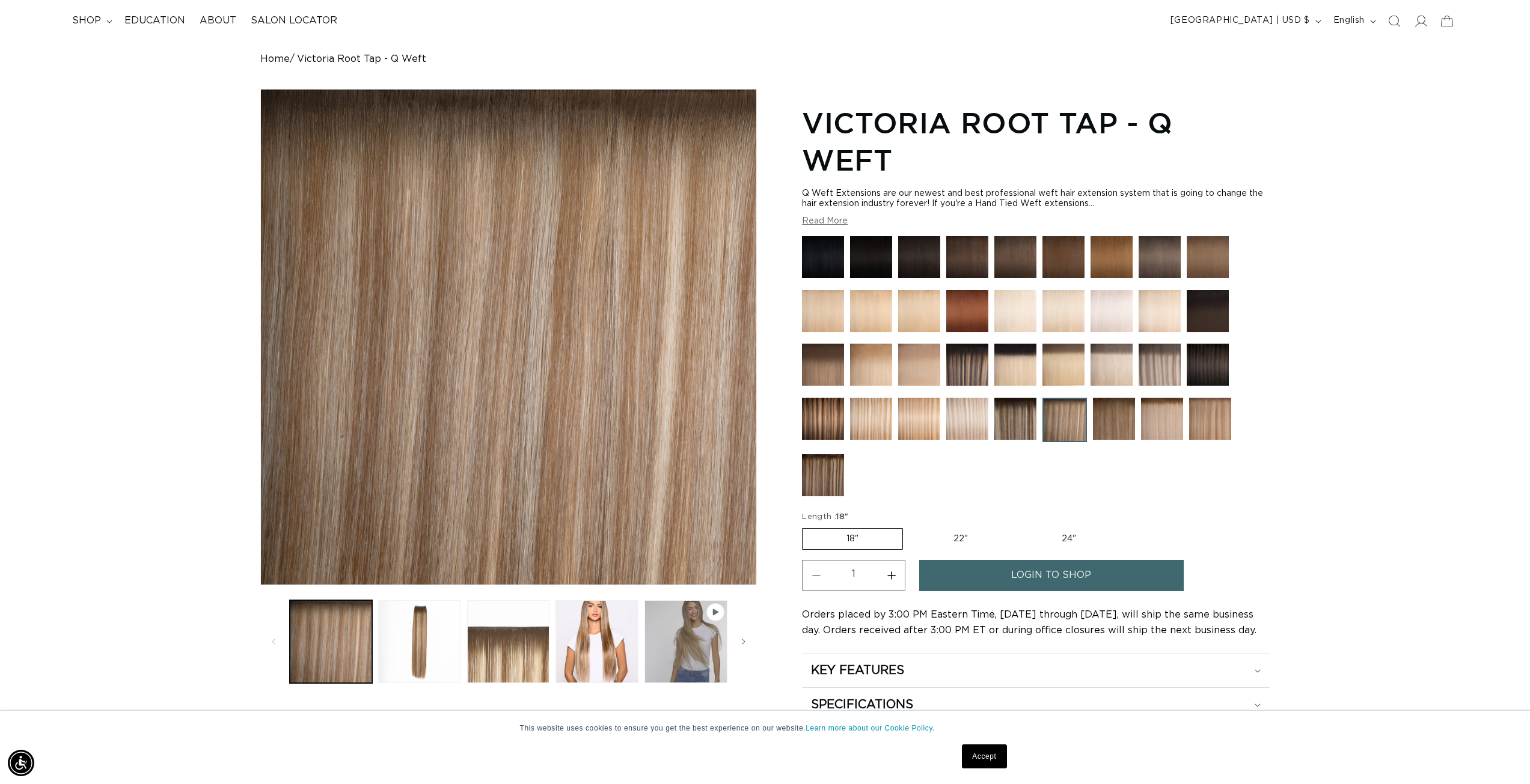
scroll to position [60, 0]
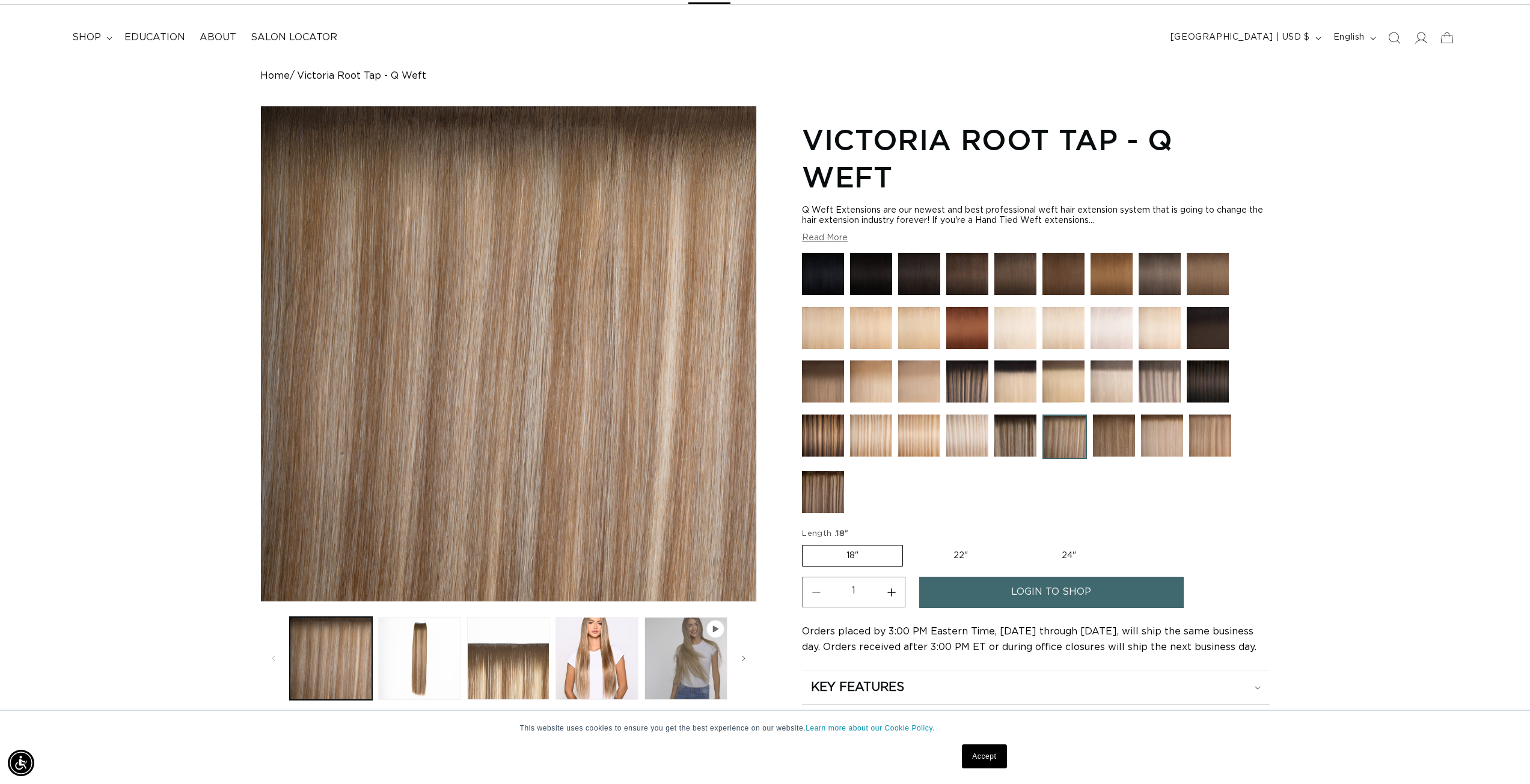
click at [1155, 436] on img at bounding box center [1162, 435] width 42 height 42
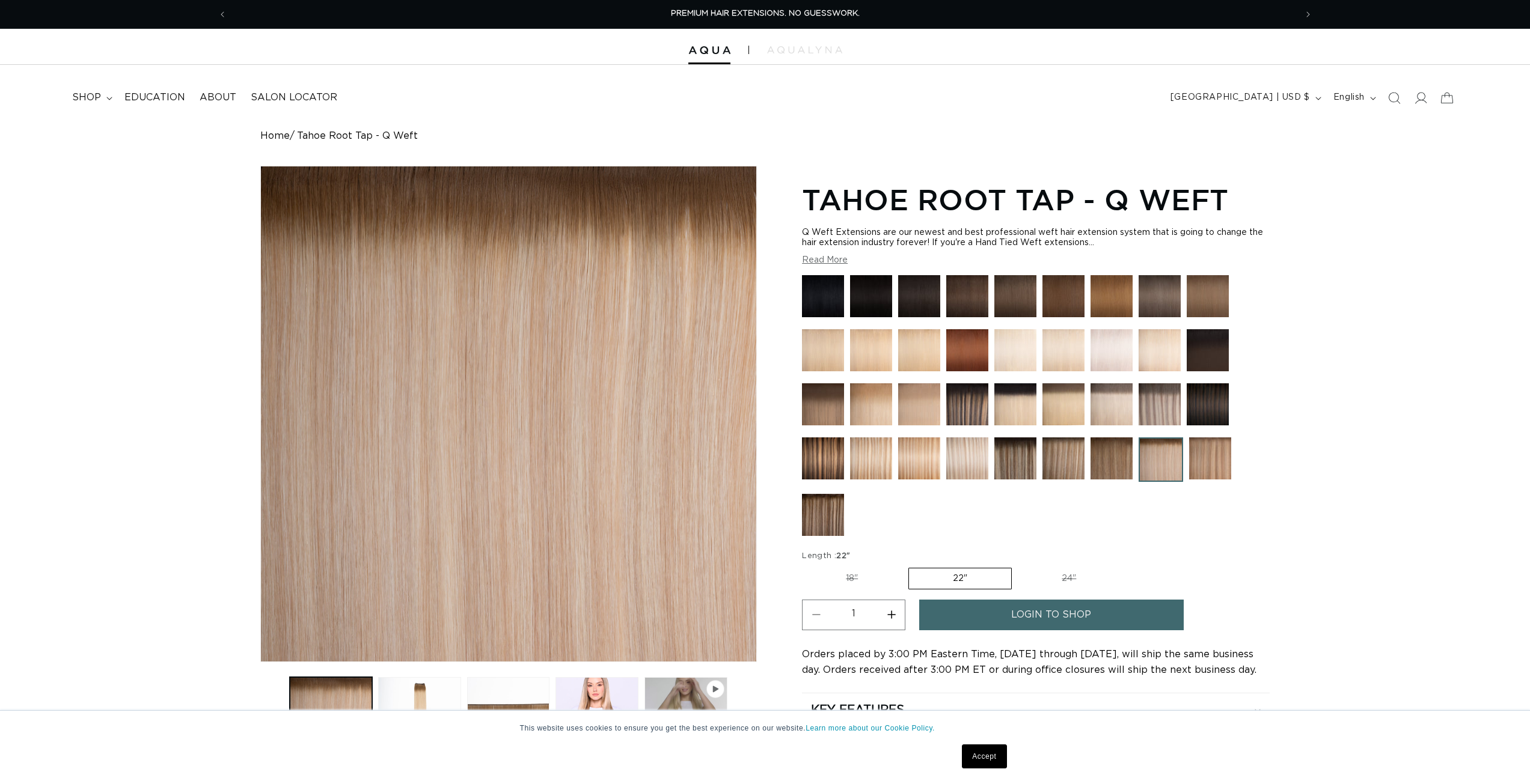
click at [1012, 457] on img at bounding box center [1015, 458] width 42 height 42
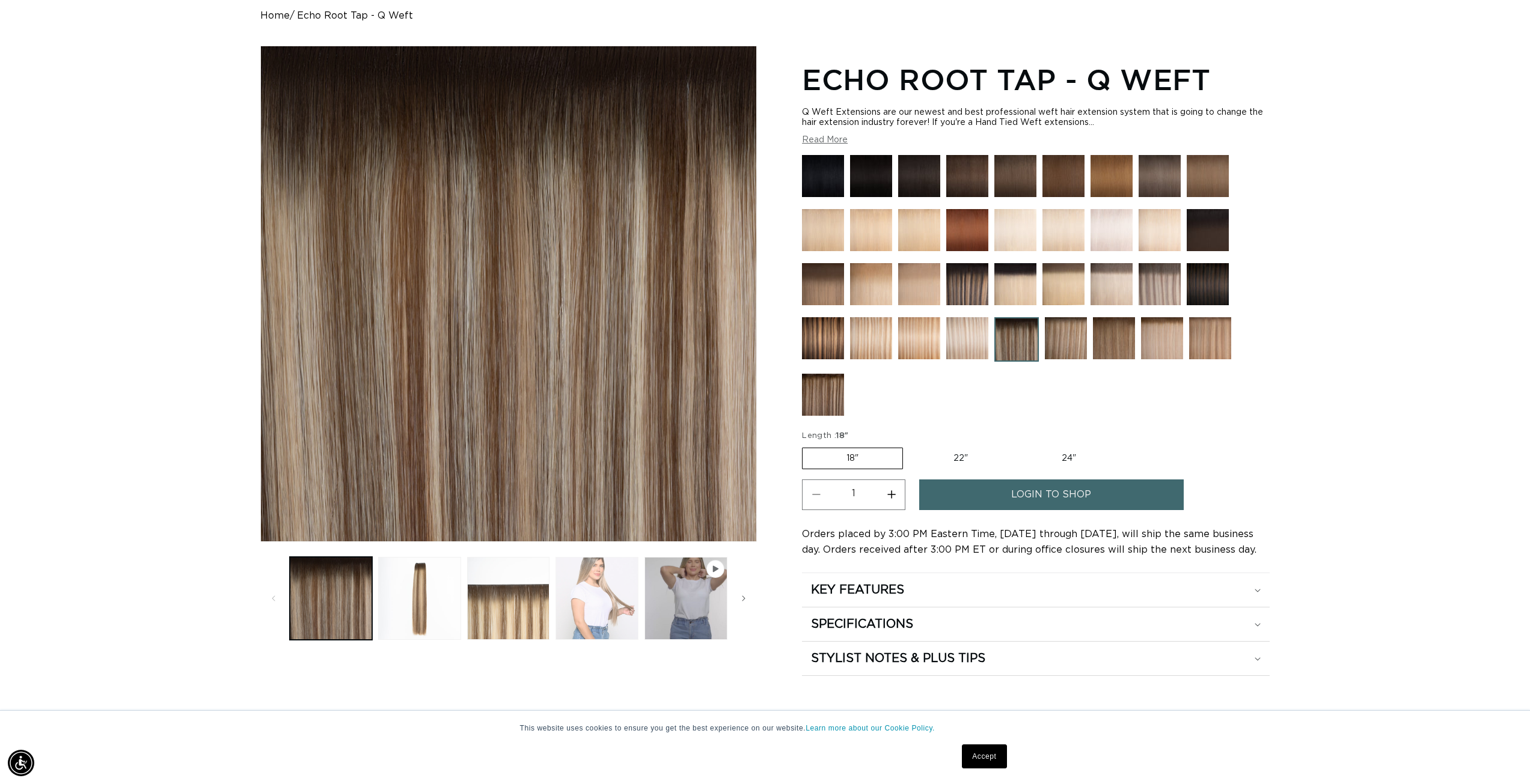
click at [592, 624] on button "Load image 4 in gallery view" at bounding box center [597, 599] width 83 height 83
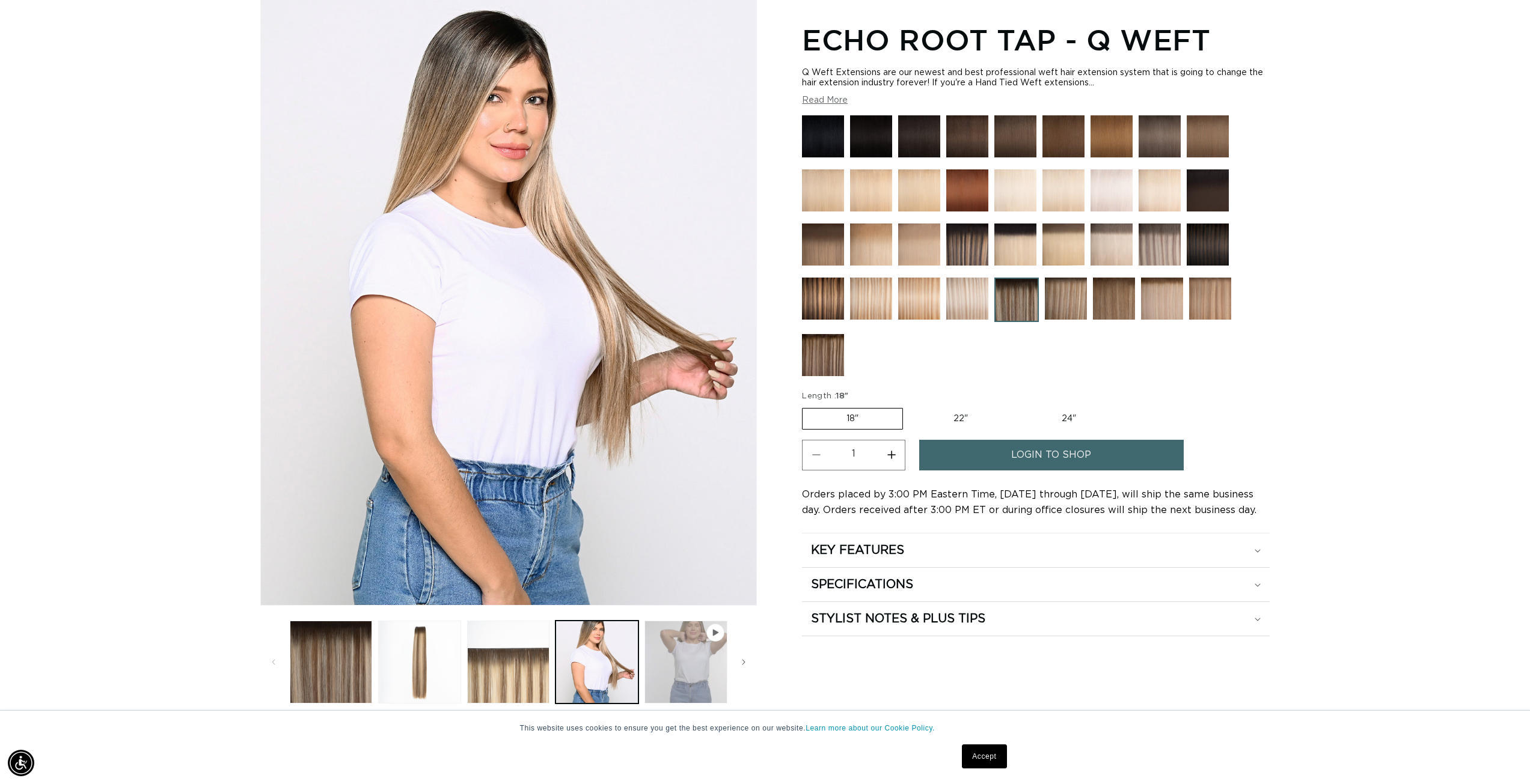
scroll to position [0, 1069]
click at [686, 658] on button "Play video 1 in gallery view" at bounding box center [686, 662] width 83 height 83
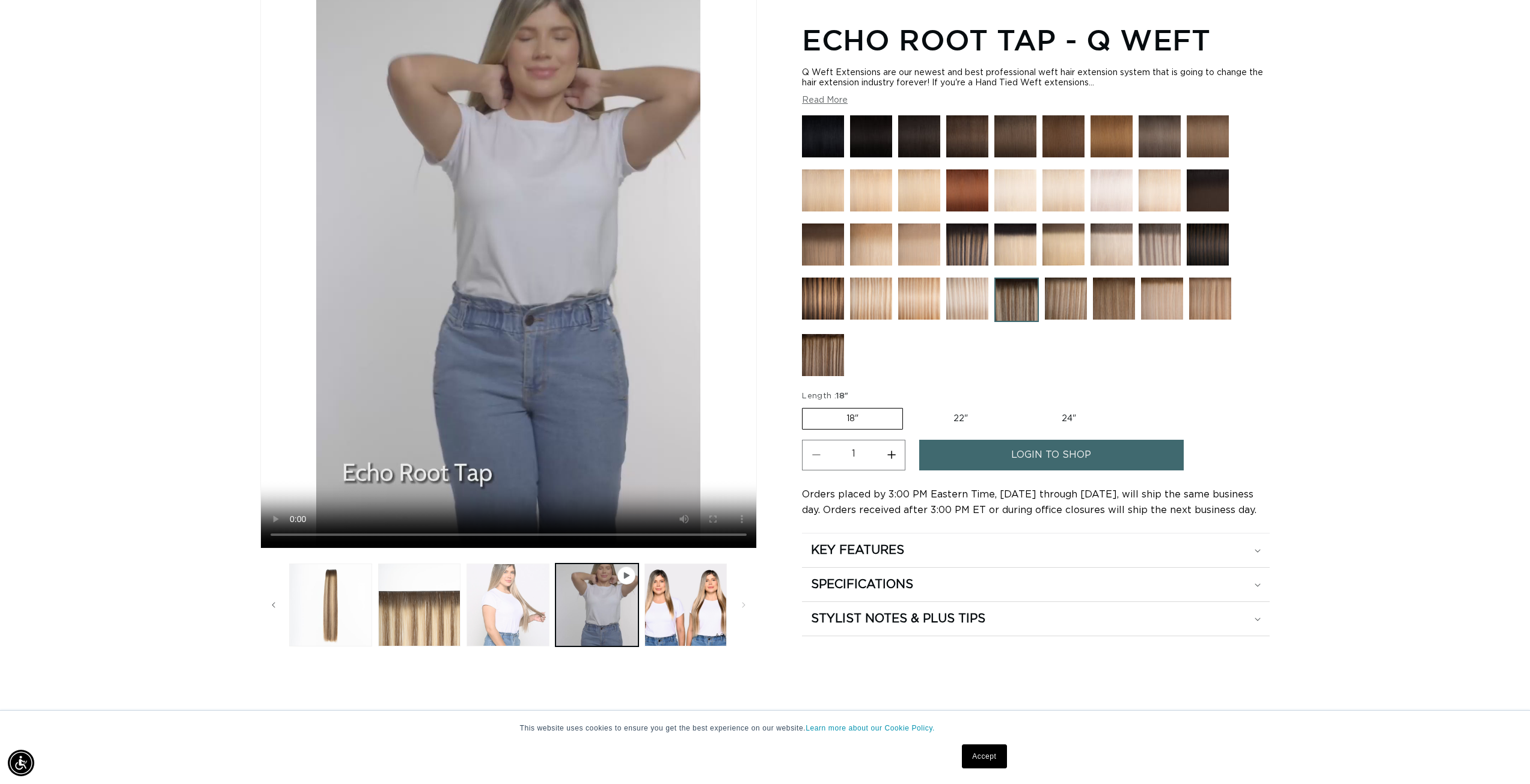
scroll to position [0, 2138]
click at [661, 619] on button "Load image 5 in gallery view" at bounding box center [686, 605] width 83 height 83
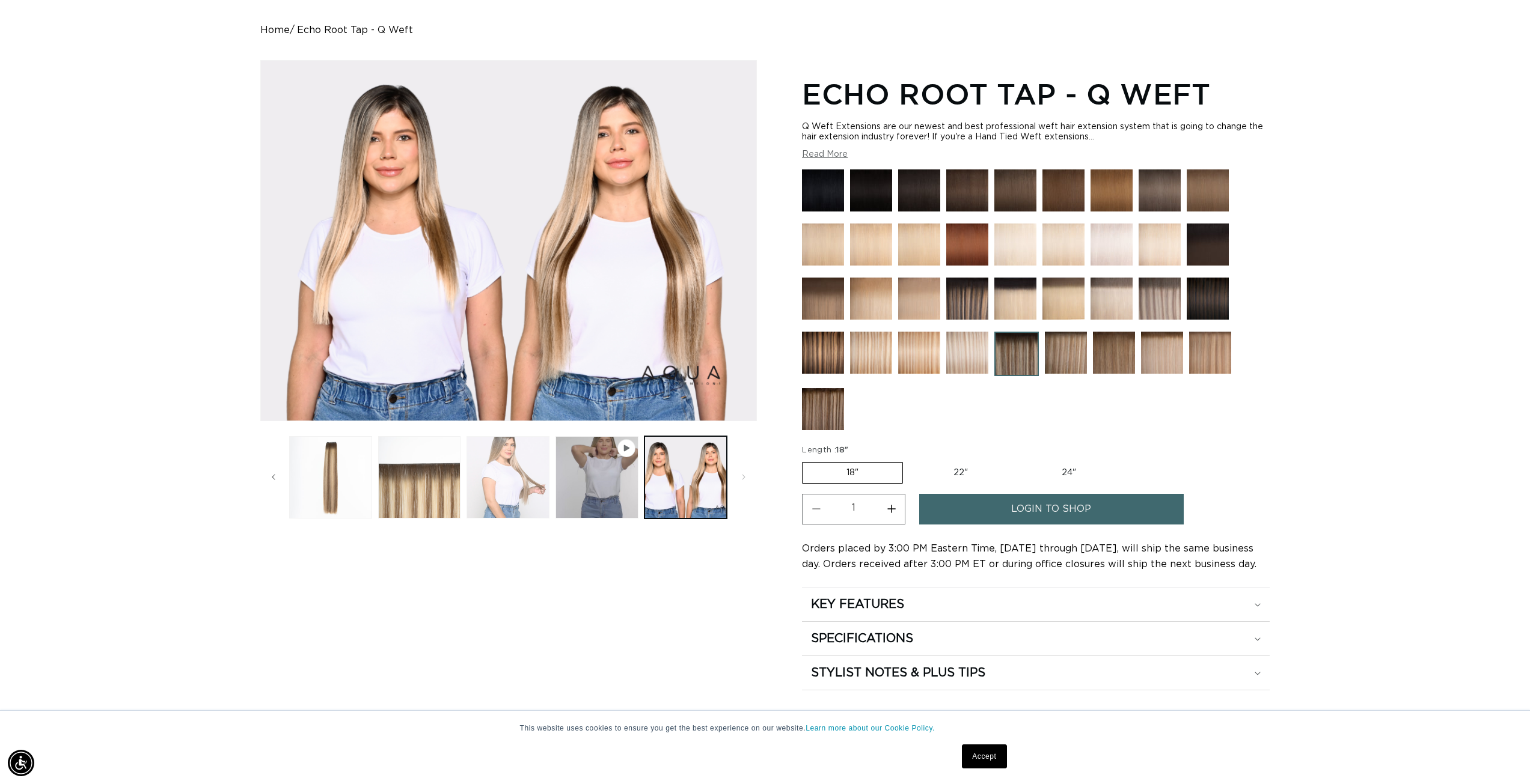
click at [526, 493] on button "Load image 4 in gallery view" at bounding box center [508, 477] width 83 height 83
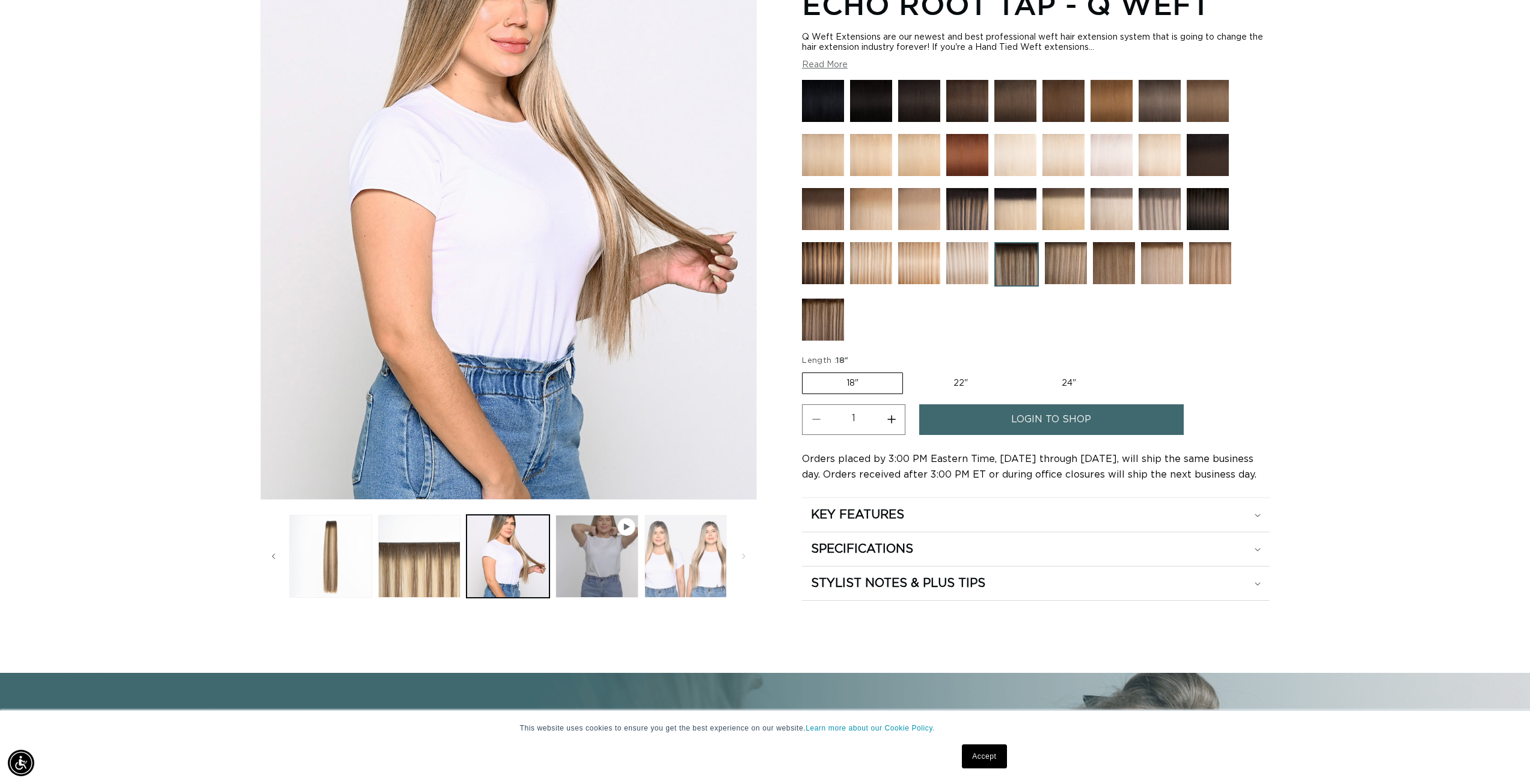
click at [676, 570] on button "Load image 5 in gallery view" at bounding box center [686, 557] width 83 height 83
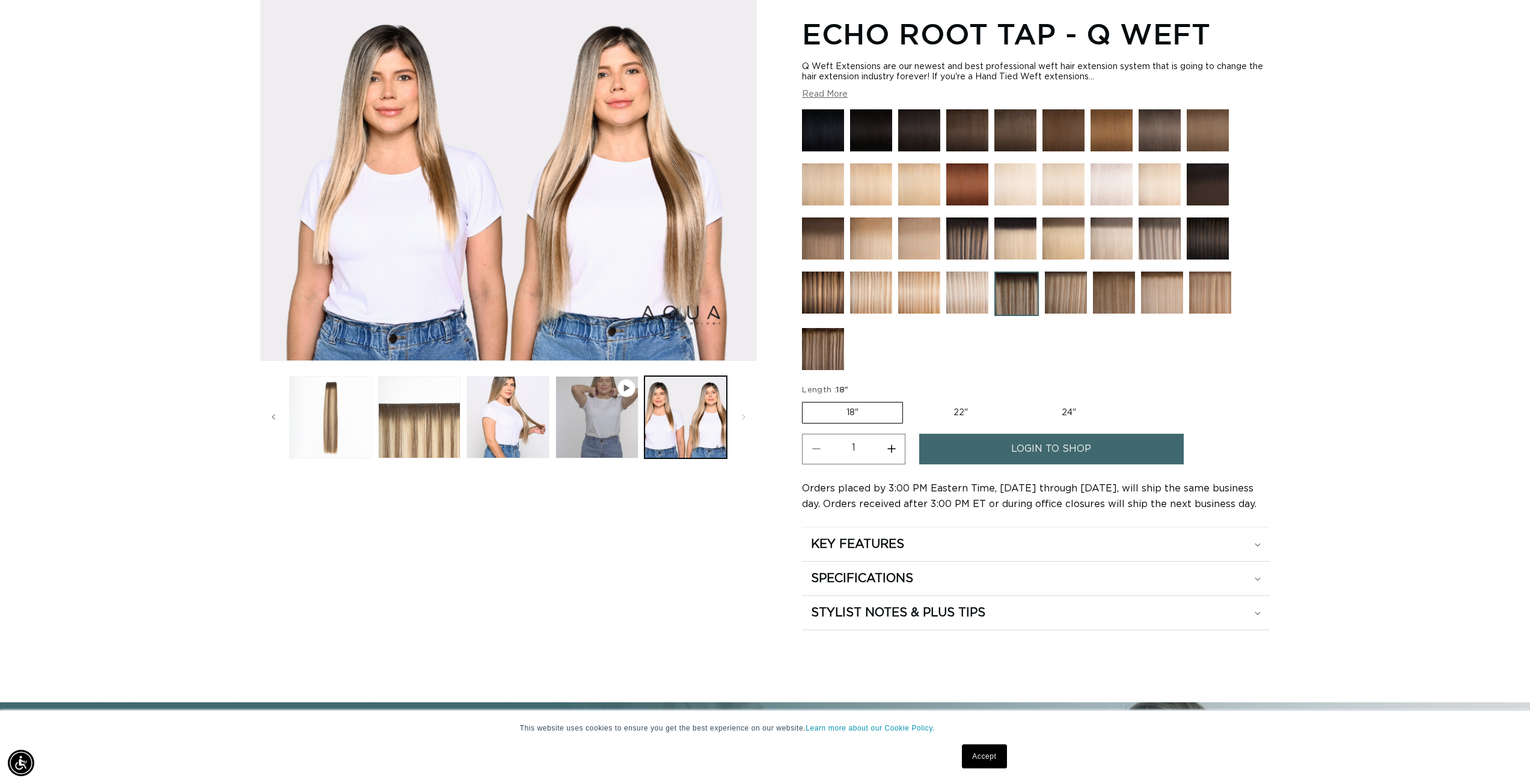
click at [1100, 349] on div at bounding box center [1036, 242] width 468 height 266
click at [548, 418] on button "Load image 4 in gallery view" at bounding box center [508, 418] width 83 height 83
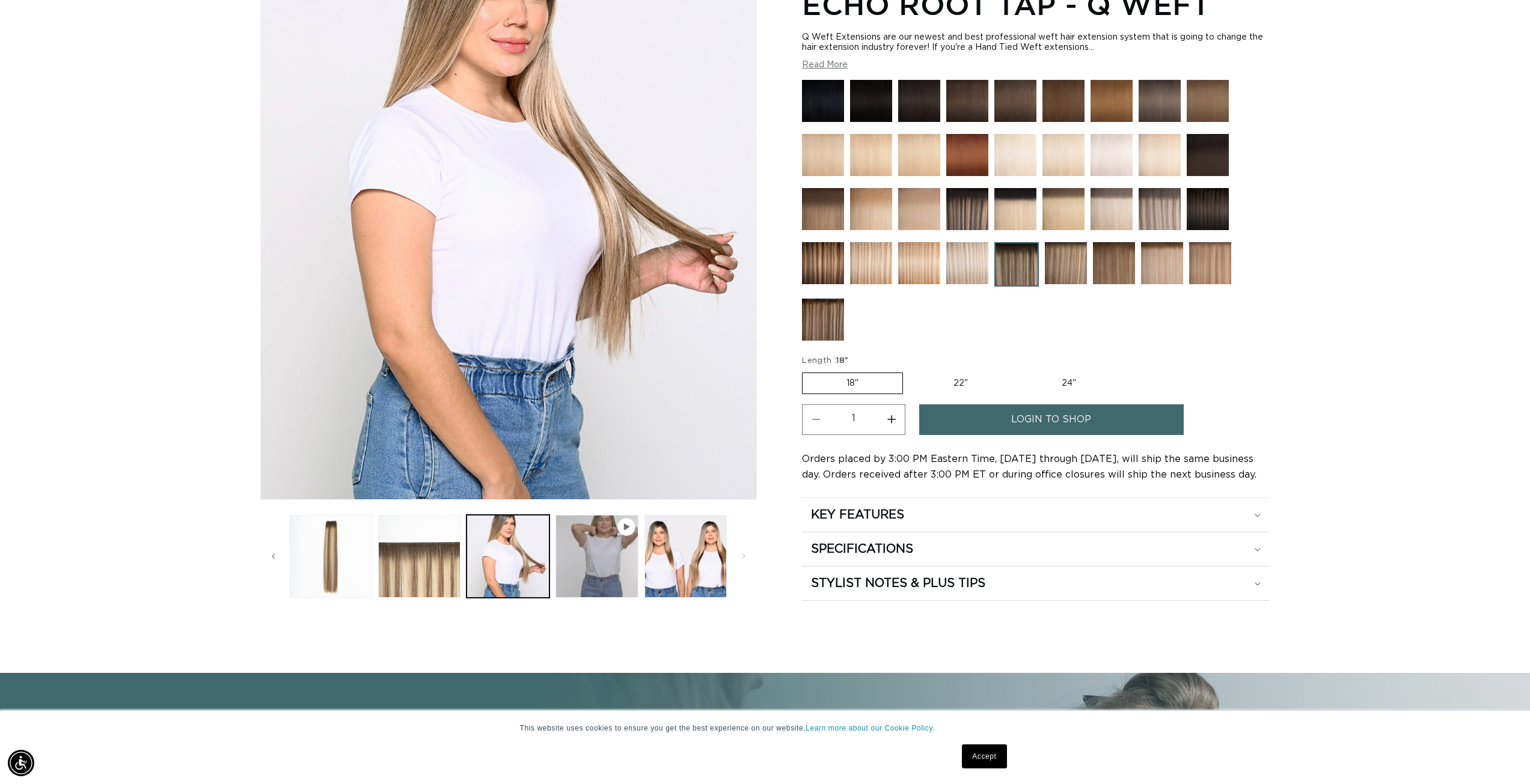
click at [1167, 217] on img at bounding box center [1159, 209] width 42 height 42
